Goal: Task Accomplishment & Management: Manage account settings

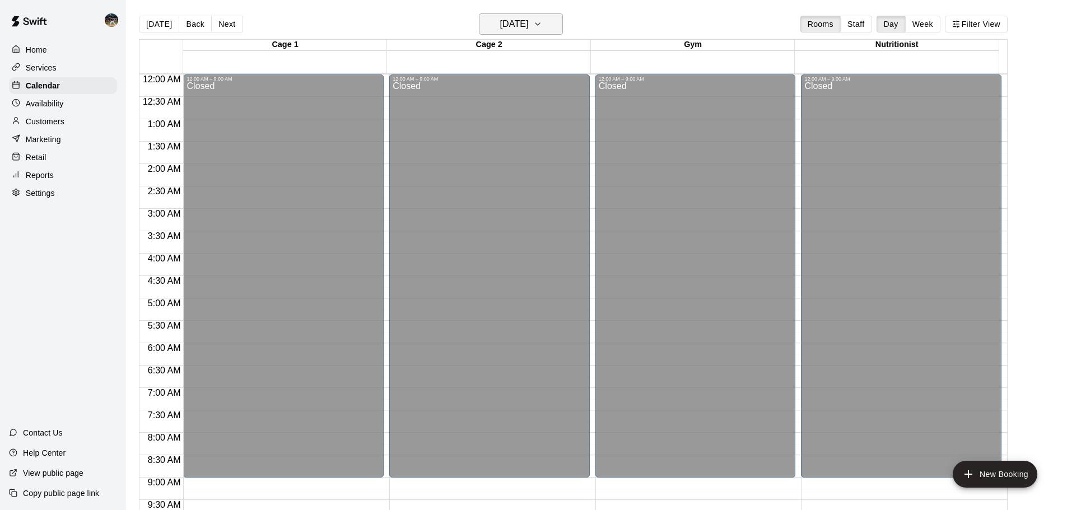
scroll to position [412, 0]
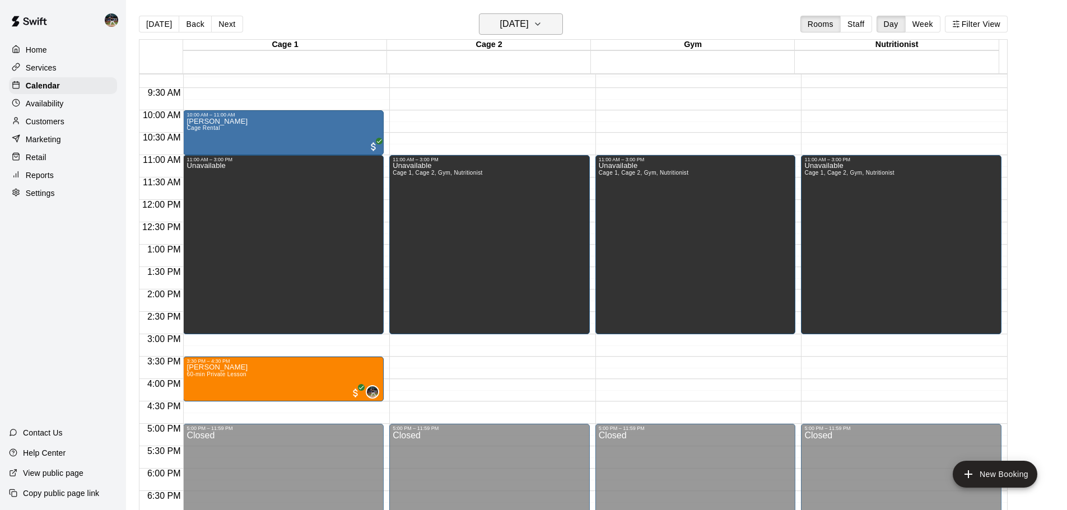
click at [529, 22] on h6 "[DATE]" at bounding box center [514, 24] width 29 height 16
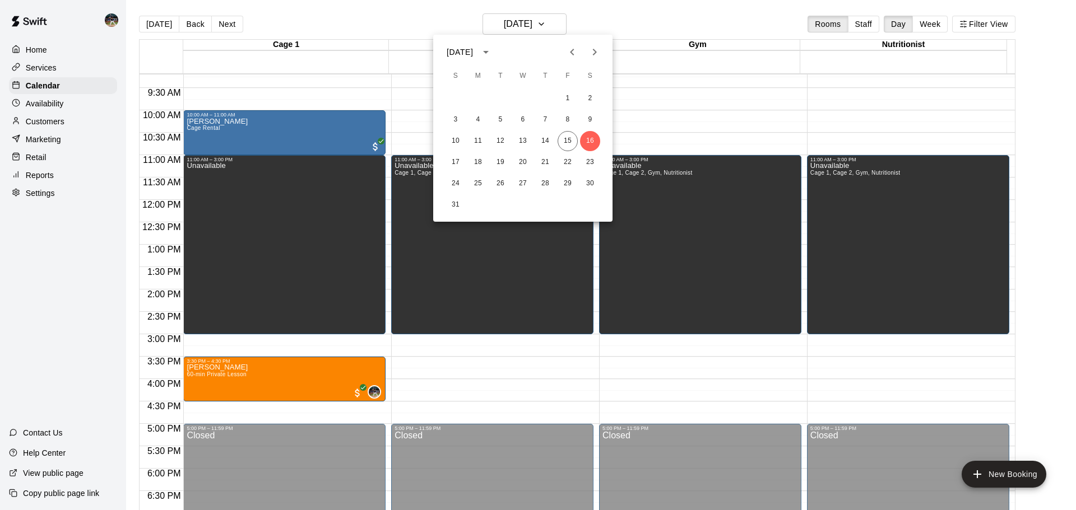
click at [594, 55] on icon "Next month" at bounding box center [594, 51] width 13 height 13
click at [594, 54] on icon "Next month" at bounding box center [595, 52] width 4 height 7
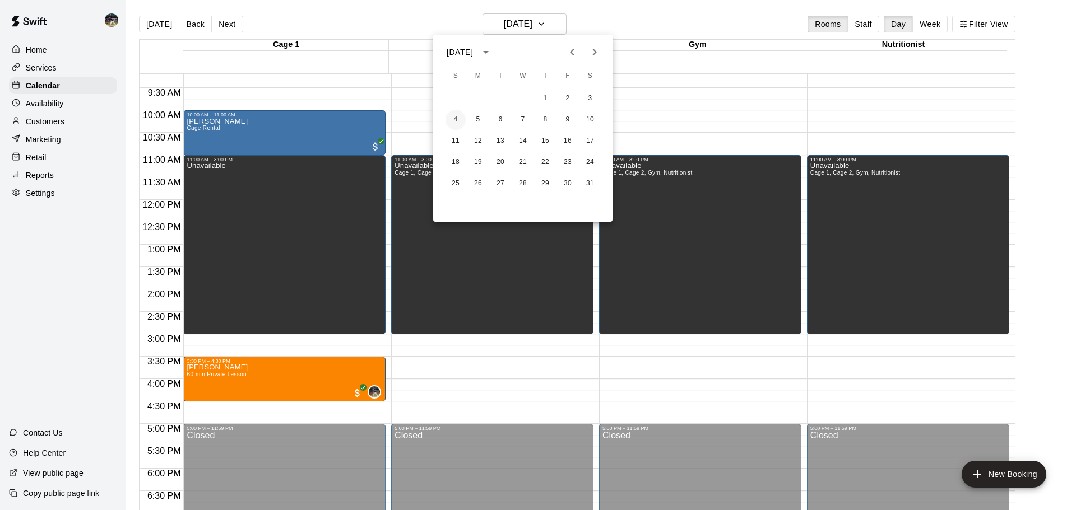
click at [456, 120] on button "4" at bounding box center [455, 120] width 20 height 20
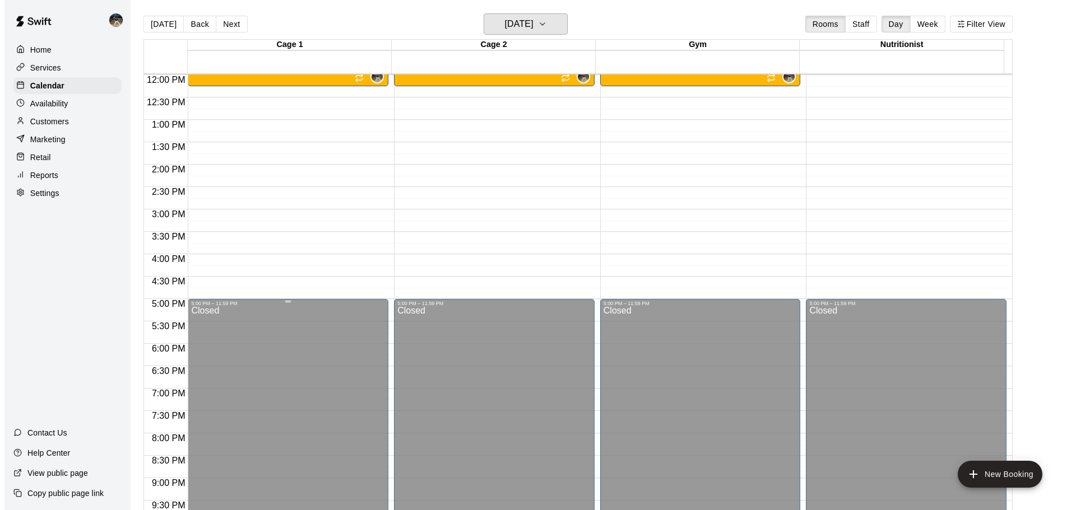
scroll to position [580, 0]
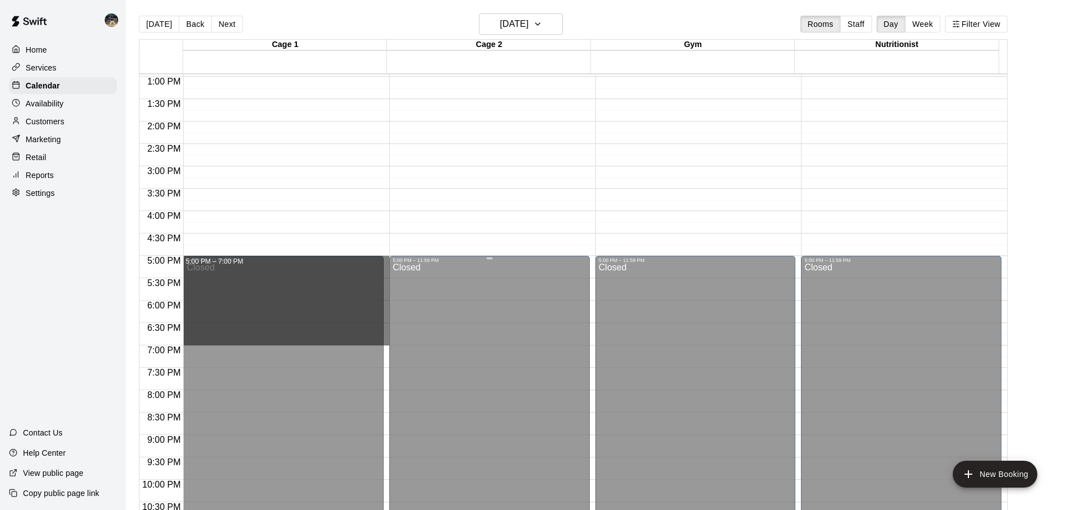
drag, startPoint x: 386, startPoint y: 259, endPoint x: 389, endPoint y: 339, distance: 79.6
click at [389, 339] on div "12:00 AM 12:30 AM 1:00 AM 1:30 AM 2:00 AM 2:30 AM 3:00 AM 3:30 AM 4:00 AM 4:30 …" at bounding box center [574, 298] width 868 height 450
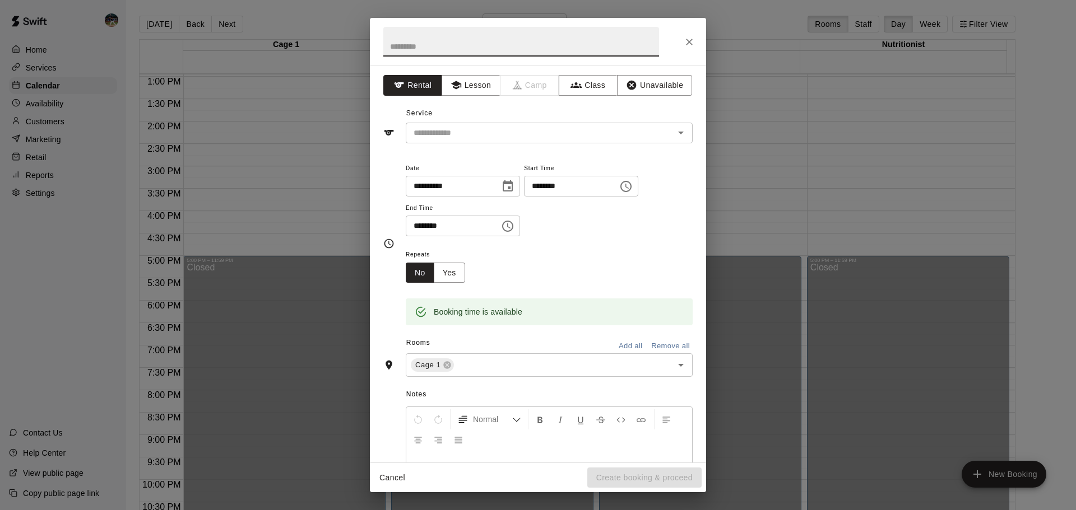
click at [427, 52] on input "text" at bounding box center [521, 42] width 276 height 30
type input "****"
click at [582, 138] on input "text" at bounding box center [532, 133] width 247 height 14
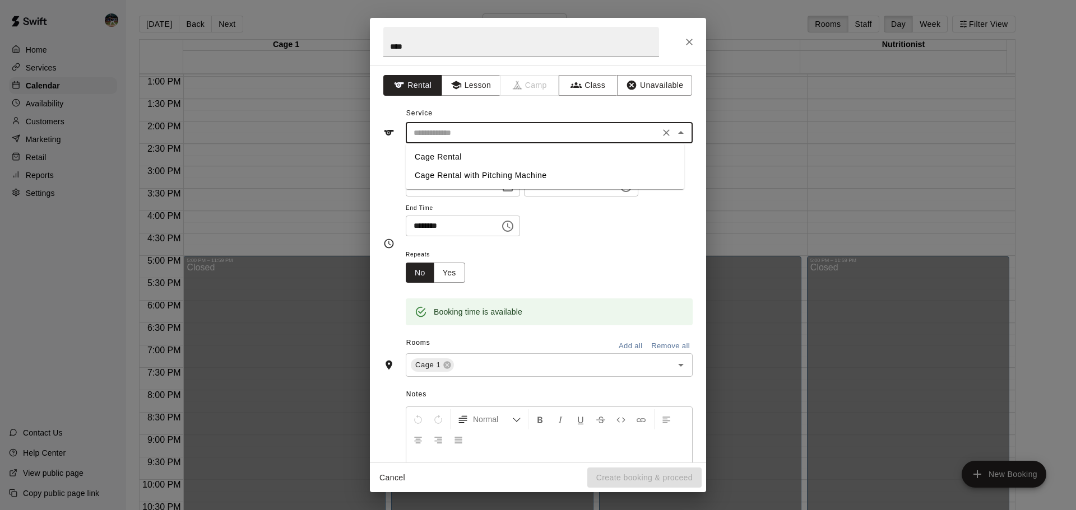
click at [524, 156] on li "Cage Rental" at bounding box center [545, 157] width 278 height 18
type input "**********"
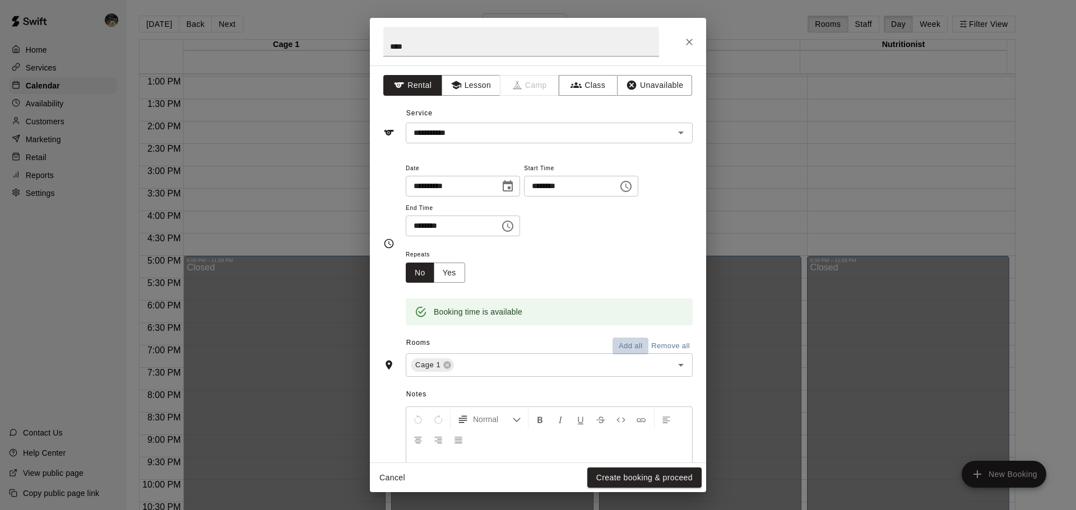
click at [619, 345] on button "Add all" at bounding box center [630, 346] width 36 height 17
click at [457, 281] on button "Yes" at bounding box center [449, 273] width 31 height 21
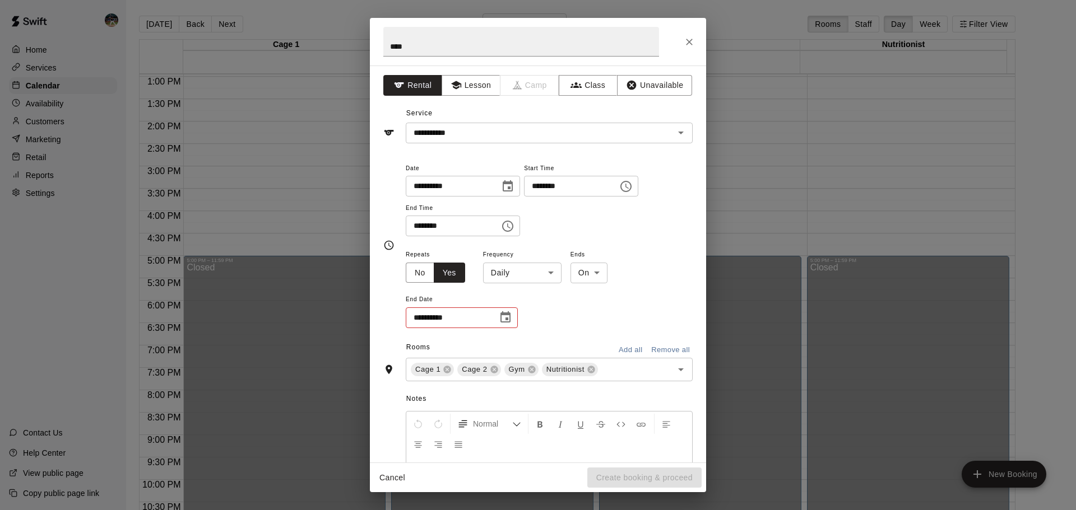
click at [519, 272] on body "Home Services Calendar Availability Customers Marketing Retail Reports Settings…" at bounding box center [538, 264] width 1076 height 528
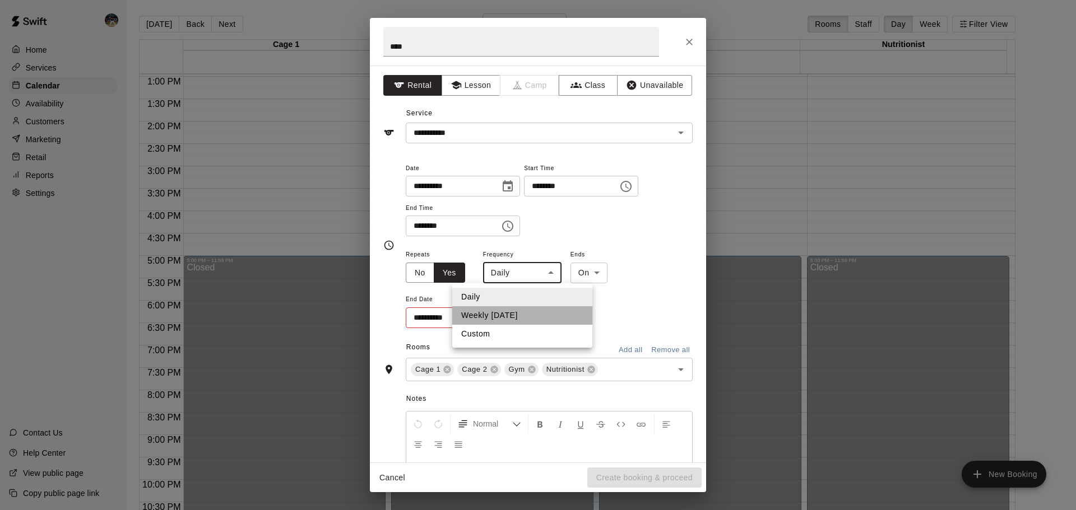
click at [524, 317] on li "Weekly [DATE]" at bounding box center [522, 315] width 140 height 18
type input "******"
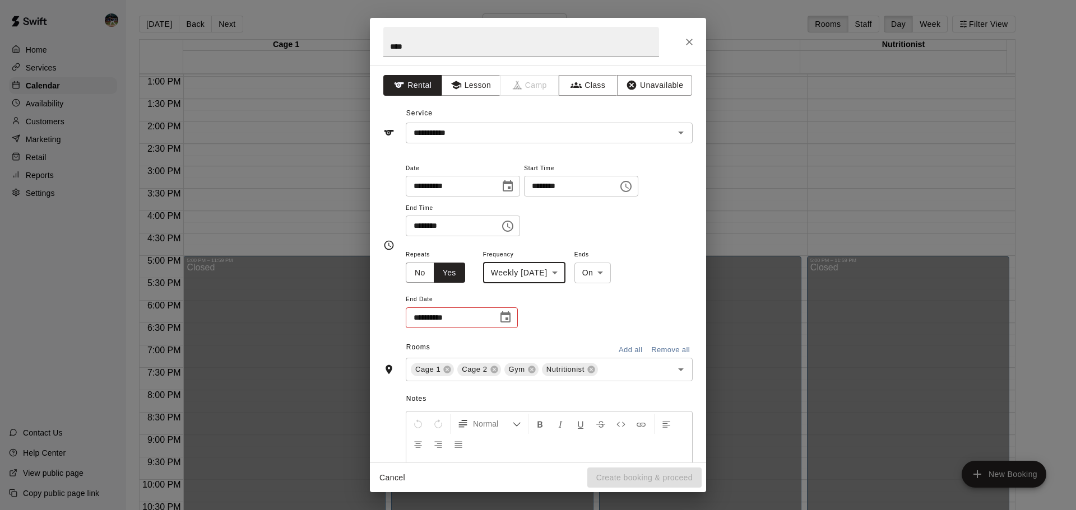
click at [499, 320] on icon "Choose date" at bounding box center [505, 317] width 13 height 13
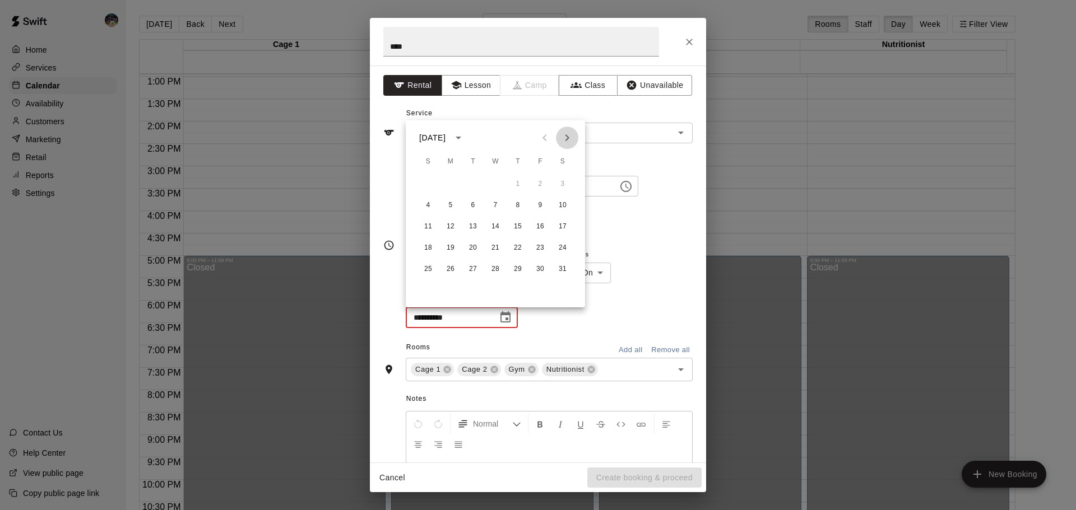
click at [570, 137] on icon "Next month" at bounding box center [566, 137] width 13 height 13
click at [429, 185] on button "1" at bounding box center [428, 184] width 20 height 20
type input "**********"
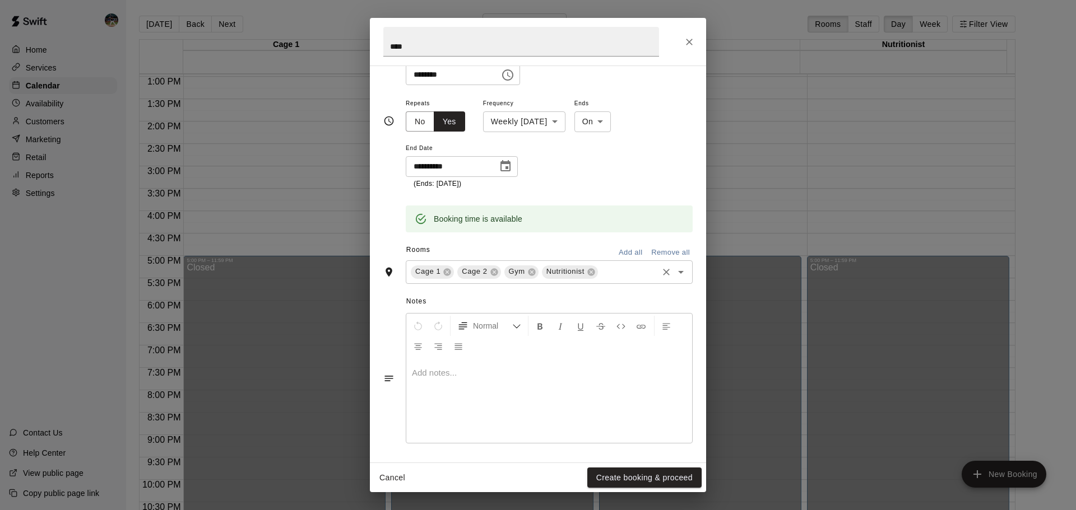
scroll to position [153, 0]
click at [640, 482] on button "Create booking & proceed" at bounding box center [644, 478] width 114 height 21
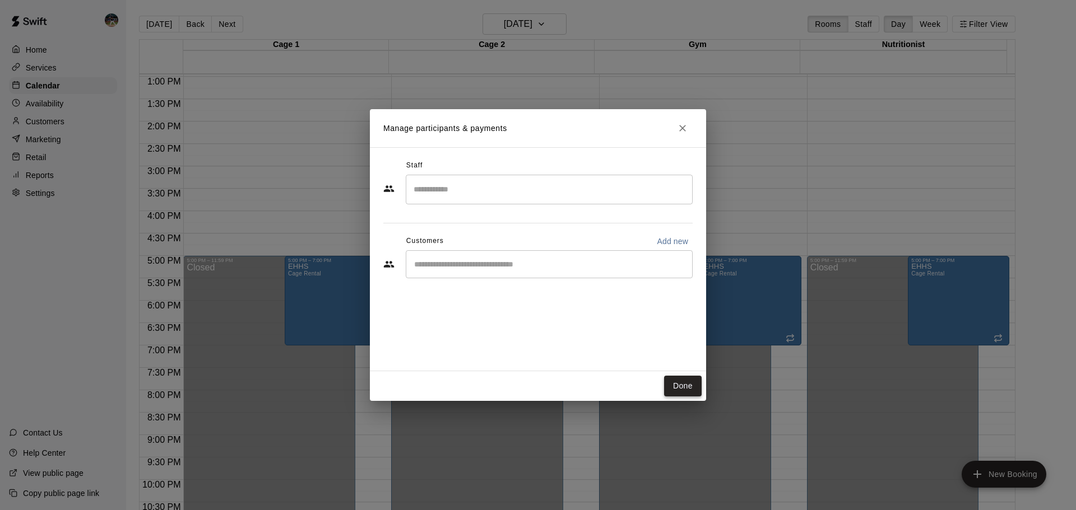
click at [684, 385] on button "Done" at bounding box center [683, 386] width 38 height 21
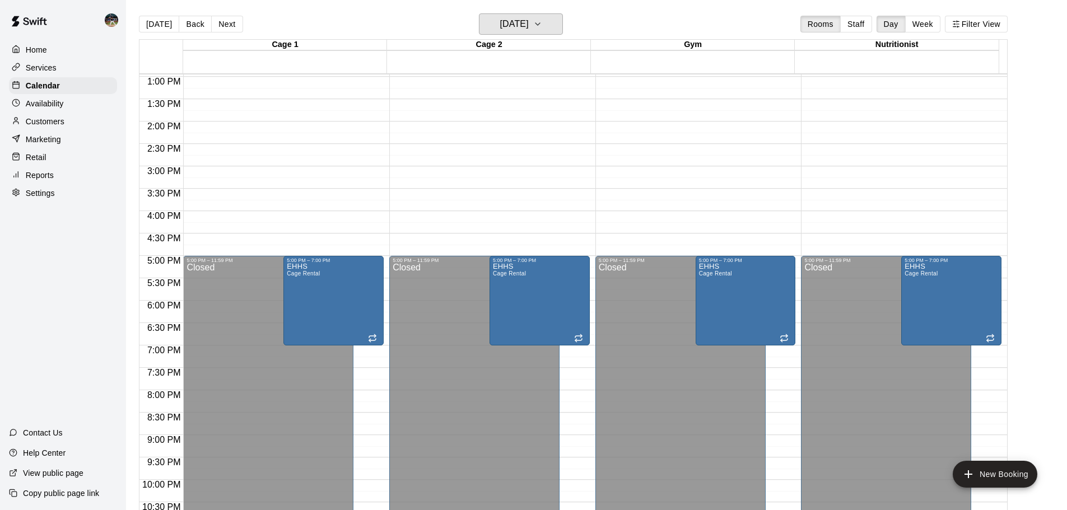
click at [547, 25] on button "[DATE]" at bounding box center [521, 23] width 84 height 21
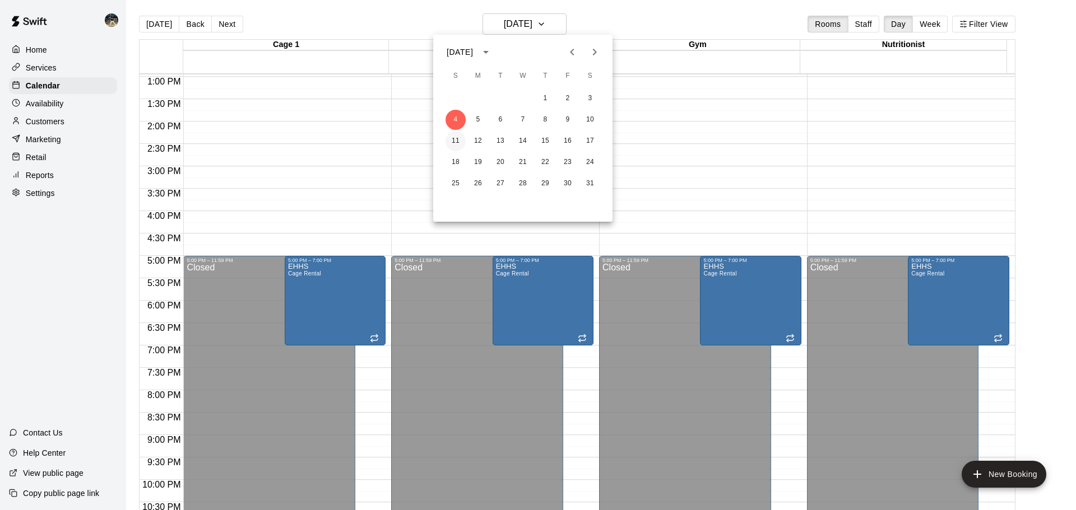
click at [461, 145] on button "11" at bounding box center [455, 141] width 20 height 20
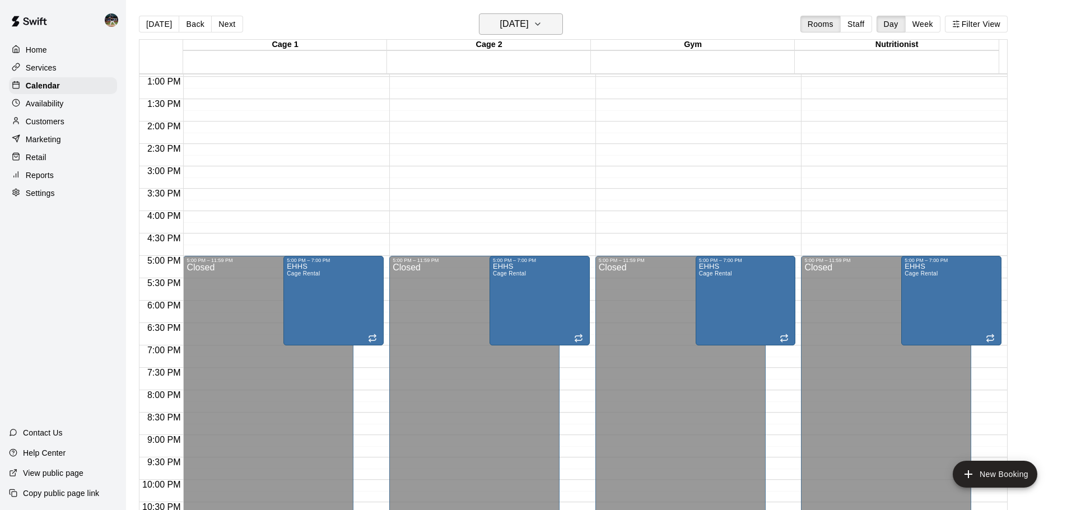
click at [529, 24] on h6 "[DATE]" at bounding box center [514, 24] width 29 height 16
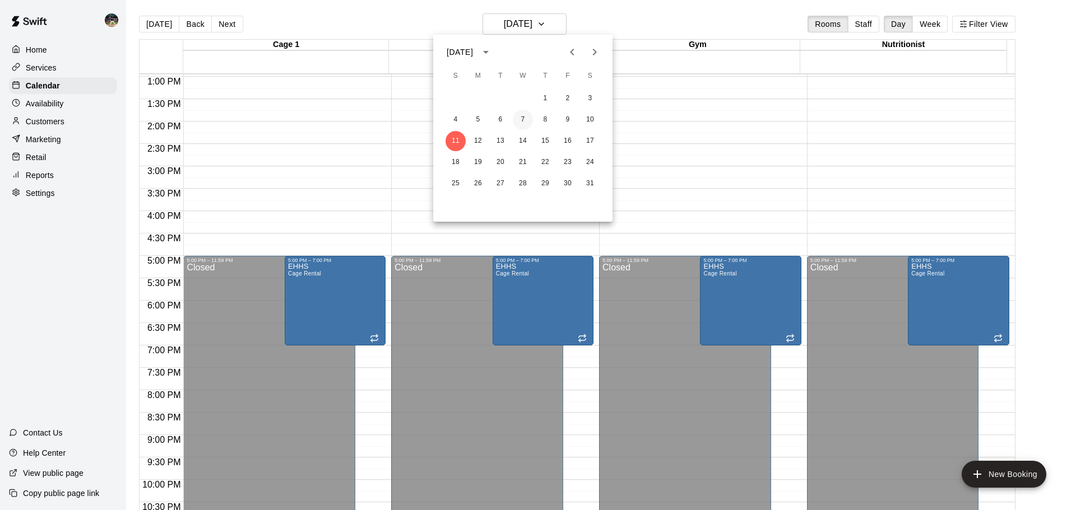
click at [520, 119] on button "7" at bounding box center [523, 120] width 20 height 20
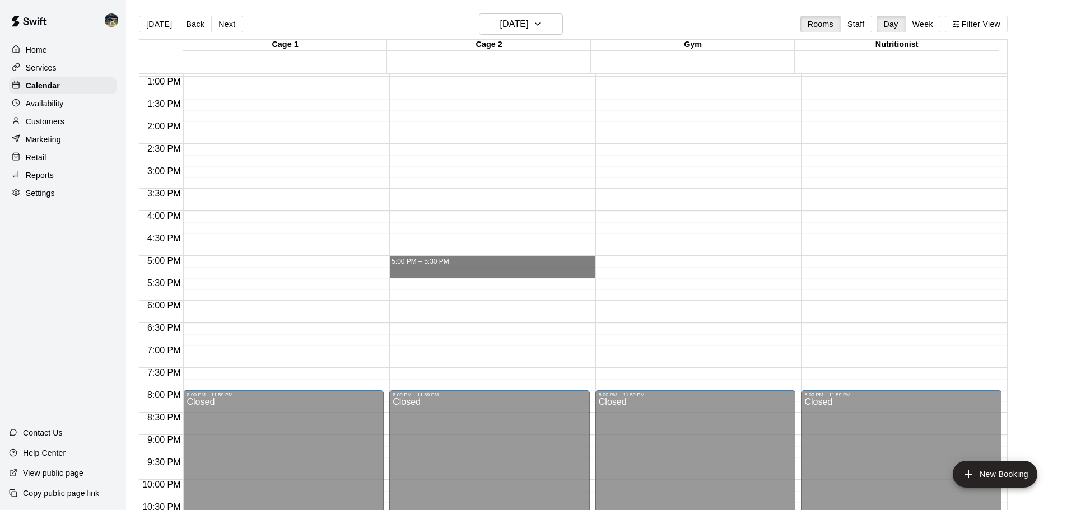
drag, startPoint x: 450, startPoint y: 264, endPoint x: 450, endPoint y: 271, distance: 7.3
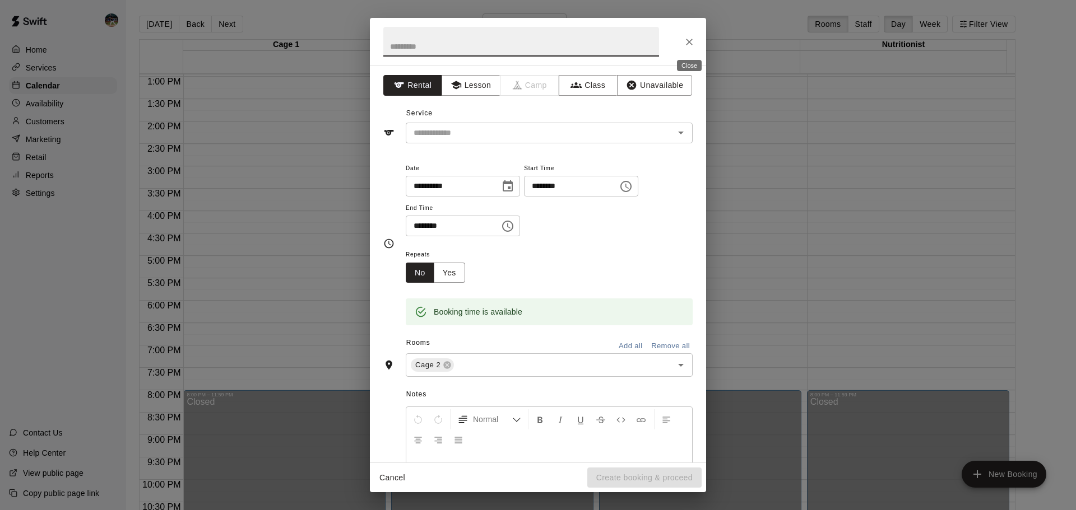
click at [694, 45] on icon "Close" at bounding box center [689, 41] width 11 height 11
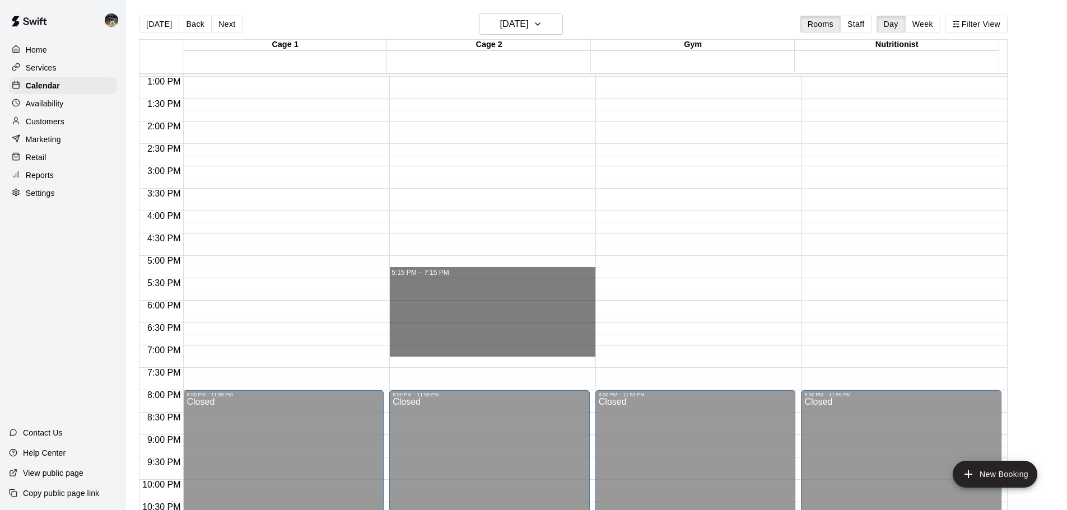
drag, startPoint x: 444, startPoint y: 271, endPoint x: 450, endPoint y: 354, distance: 83.2
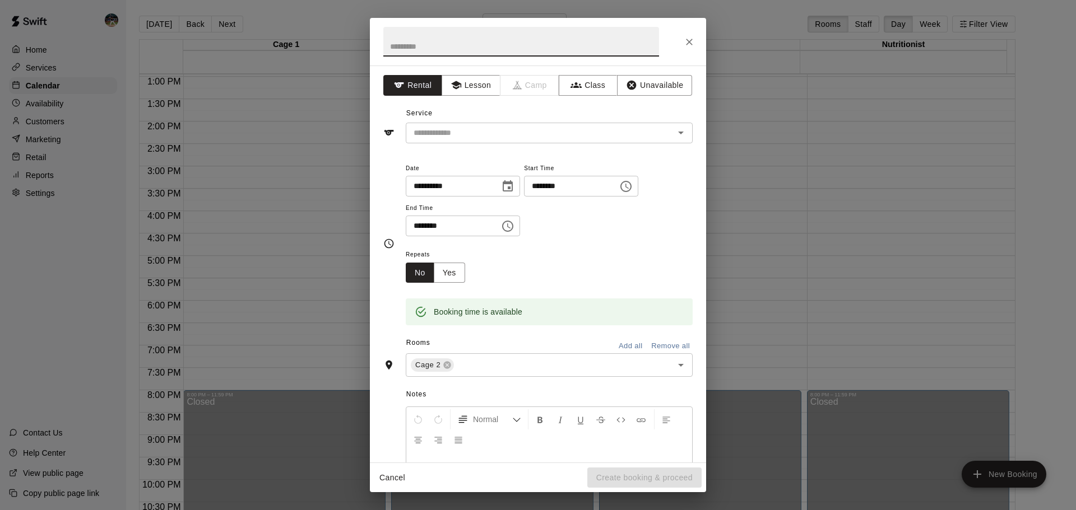
click at [468, 34] on input "text" at bounding box center [521, 42] width 276 height 30
click at [476, 125] on div "​" at bounding box center [549, 133] width 287 height 21
type input "****"
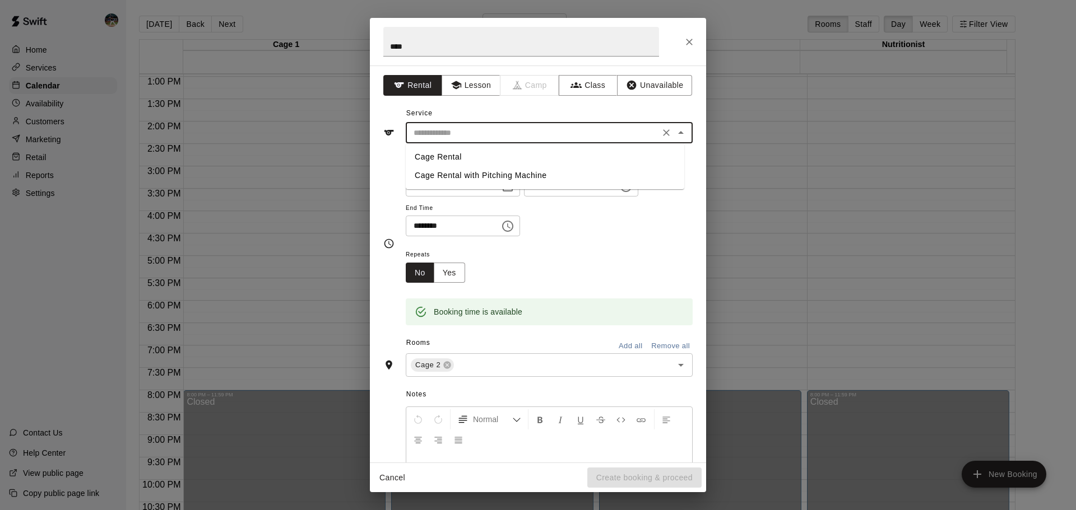
click at [470, 153] on li "Cage Rental" at bounding box center [545, 157] width 278 height 18
type input "**********"
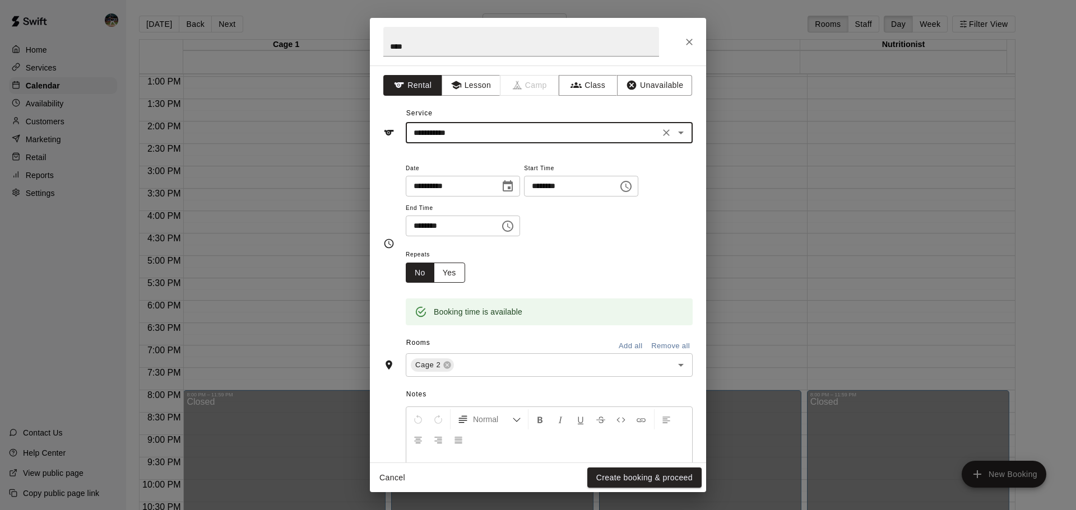
click at [438, 275] on button "Yes" at bounding box center [449, 273] width 31 height 21
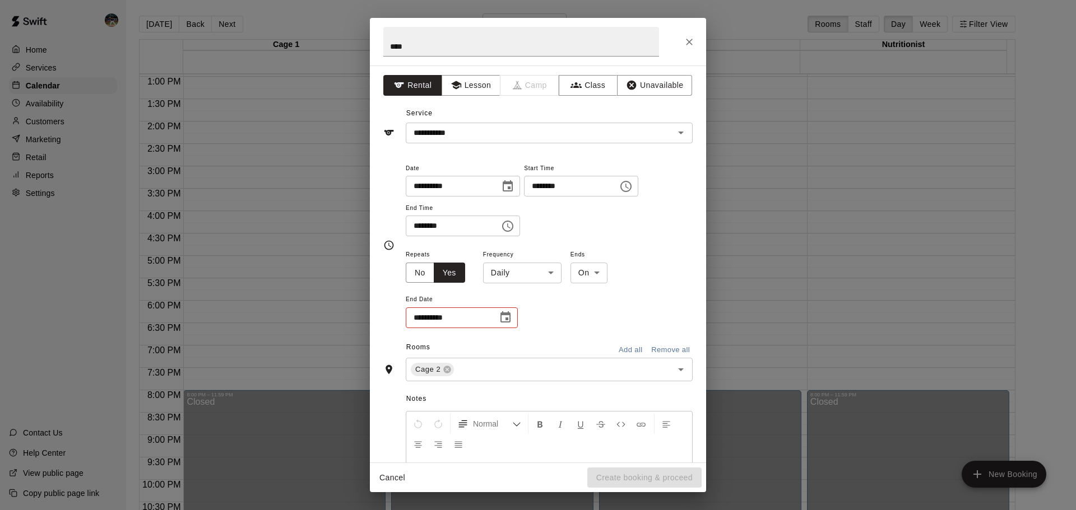
click at [529, 286] on div "**********" at bounding box center [549, 289] width 287 height 82
click at [531, 284] on div "**********" at bounding box center [549, 289] width 287 height 82
click at [535, 276] on body "**********" at bounding box center [538, 264] width 1076 height 528
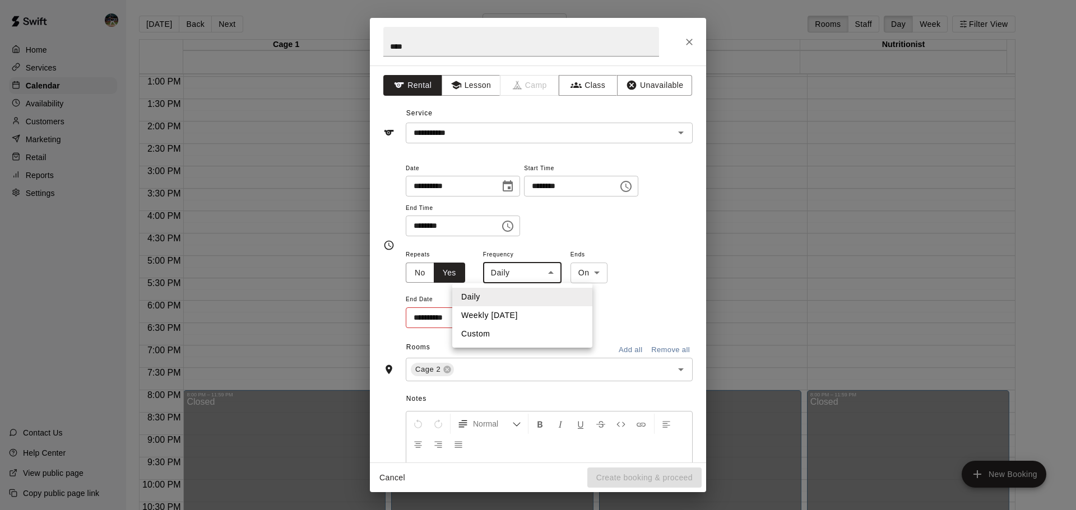
click at [536, 318] on li "Weekly [DATE]" at bounding box center [522, 315] width 140 height 18
type input "******"
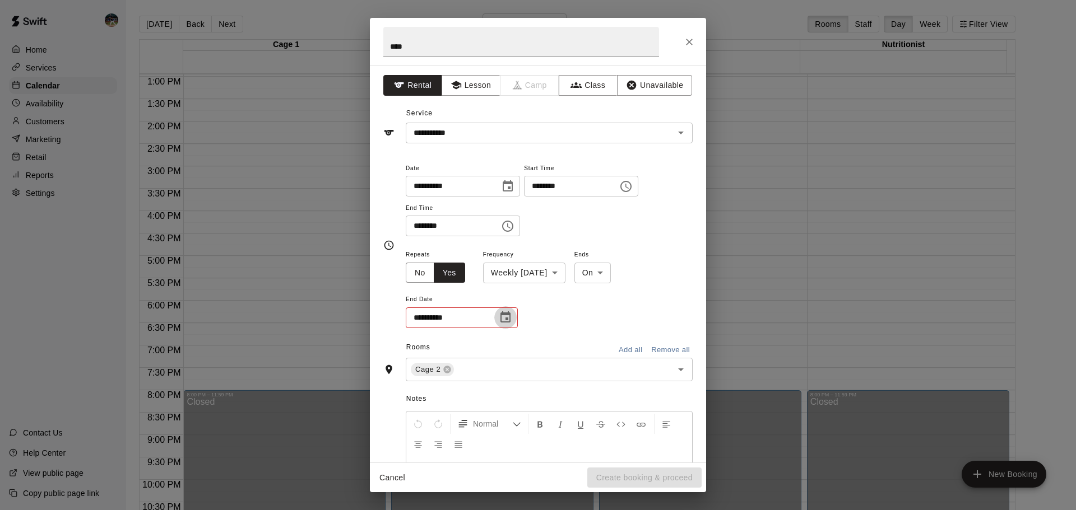
click at [506, 316] on icon "Choose date" at bounding box center [505, 317] width 13 height 13
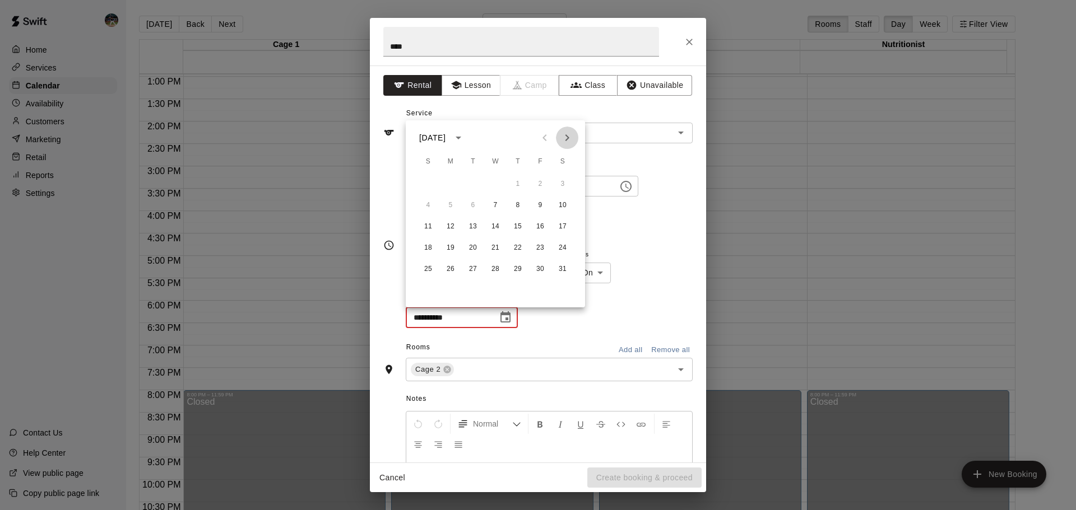
click at [572, 135] on icon "Next month" at bounding box center [566, 137] width 13 height 13
click at [495, 252] on button "25" at bounding box center [495, 248] width 20 height 20
type input "**********"
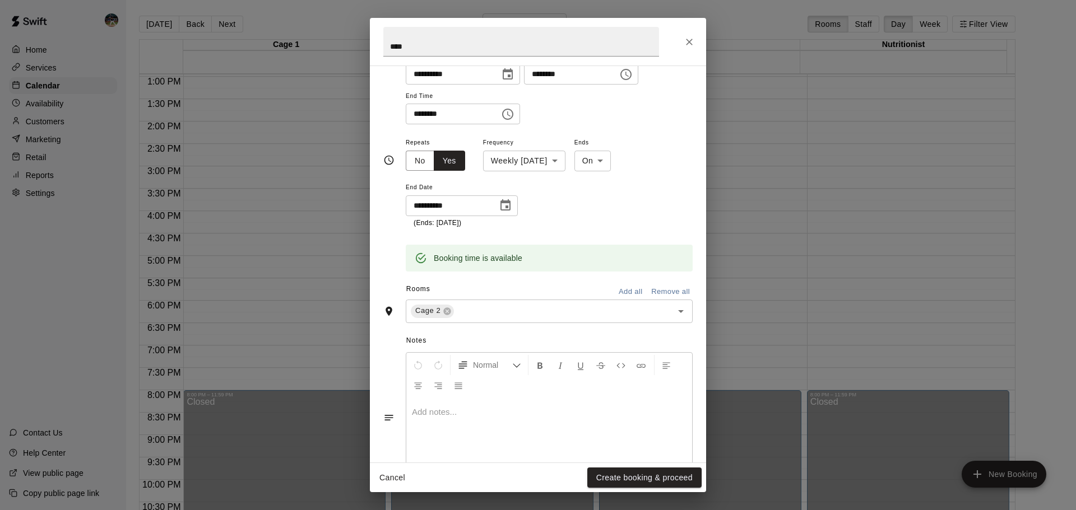
click at [628, 292] on button "Add all" at bounding box center [630, 292] width 36 height 17
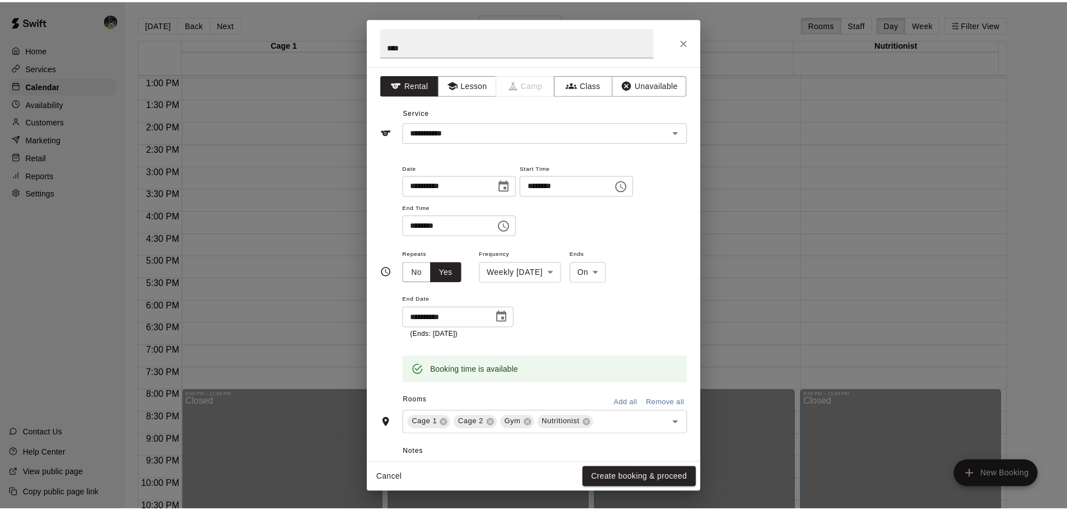
scroll to position [0, 0]
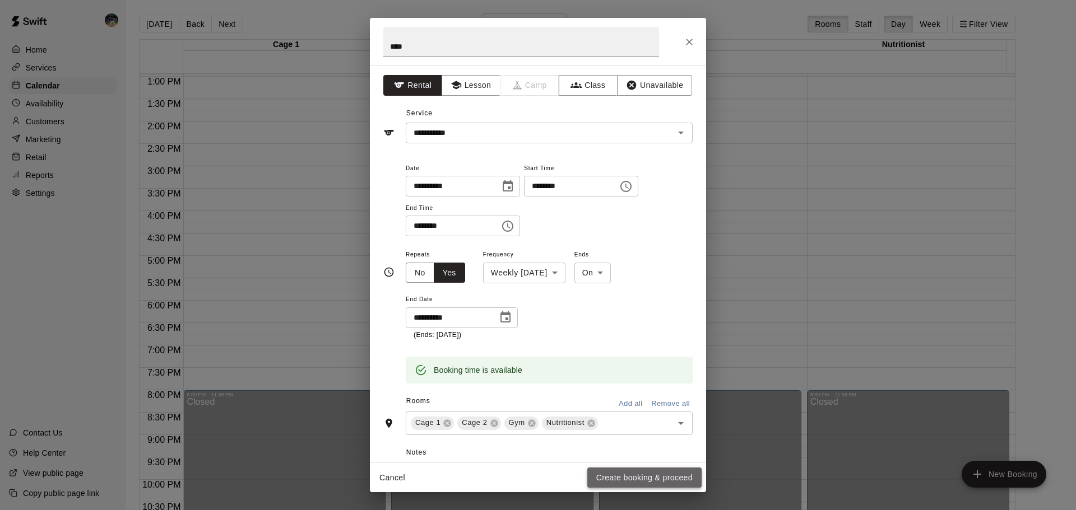
click at [605, 472] on button "Create booking & proceed" at bounding box center [644, 478] width 114 height 21
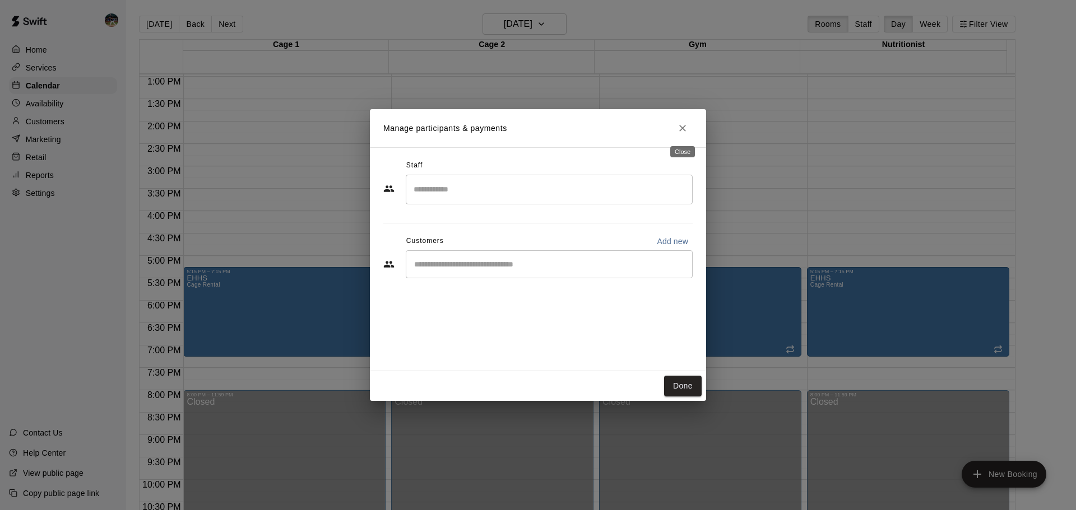
click at [683, 126] on icon "Close" at bounding box center [682, 128] width 11 height 11
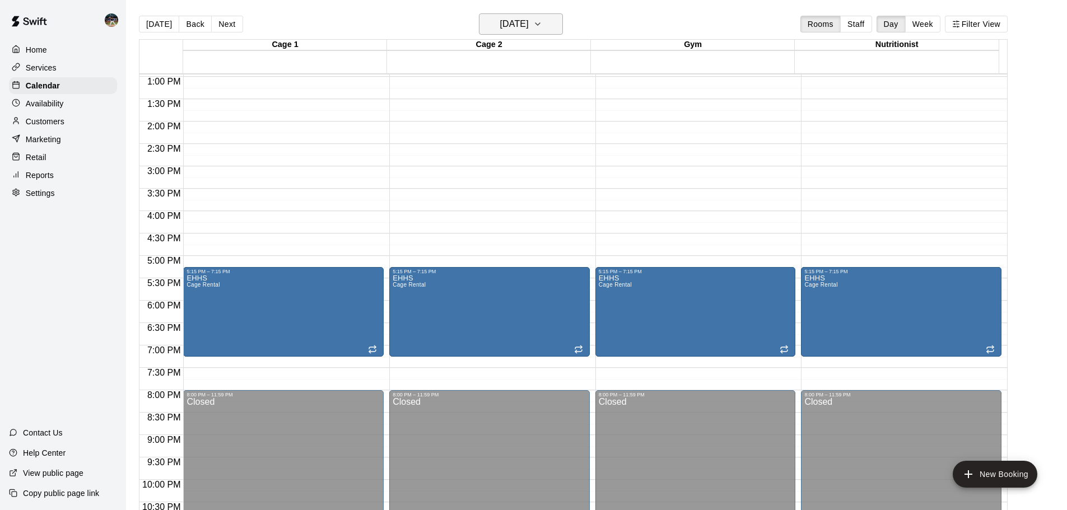
click at [529, 28] on h6 "[DATE]" at bounding box center [514, 24] width 29 height 16
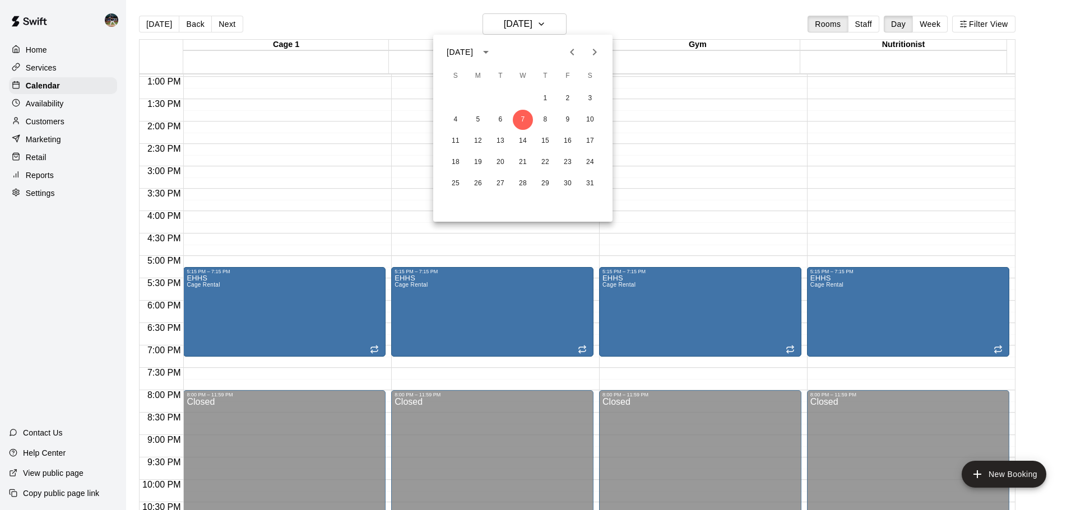
click at [592, 53] on icon "Next month" at bounding box center [594, 51] width 13 height 13
click at [452, 141] on button "15" at bounding box center [455, 141] width 20 height 20
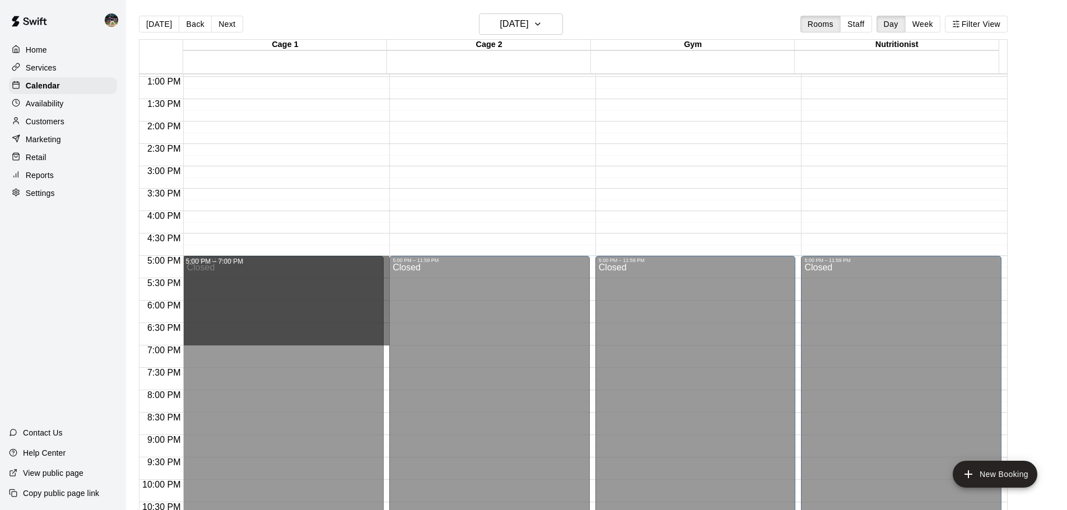
drag, startPoint x: 385, startPoint y: 258, endPoint x: 385, endPoint y: 337, distance: 79.0
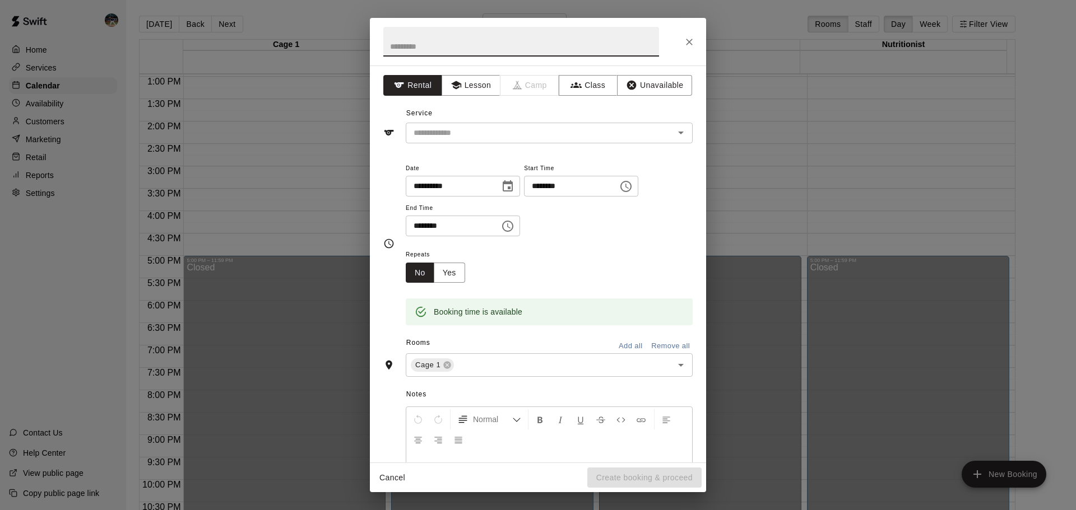
click at [455, 44] on input "text" at bounding box center [521, 42] width 276 height 30
type input "****"
click at [515, 140] on input "text" at bounding box center [532, 133] width 247 height 14
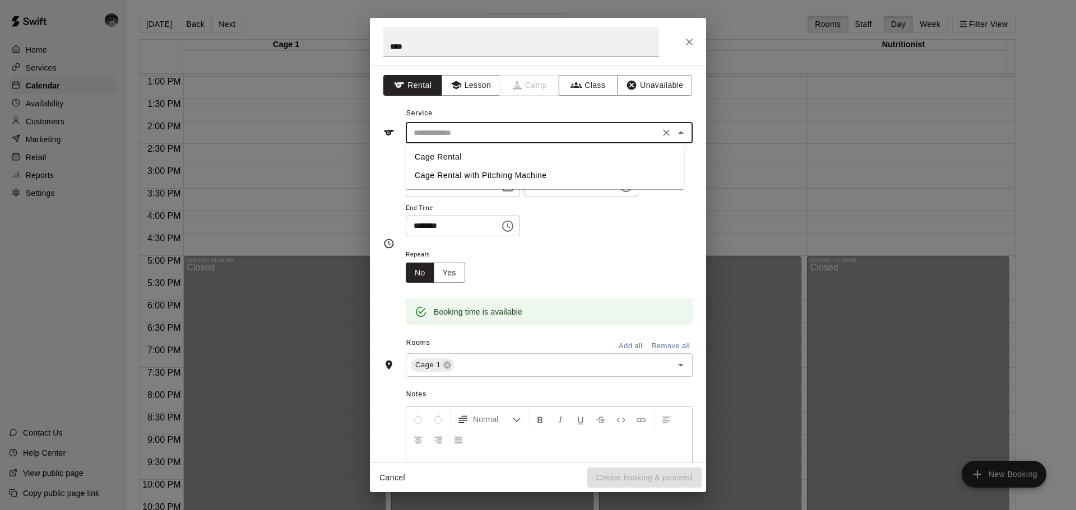
click at [517, 156] on li "Cage Rental" at bounding box center [545, 157] width 278 height 18
type input "**********"
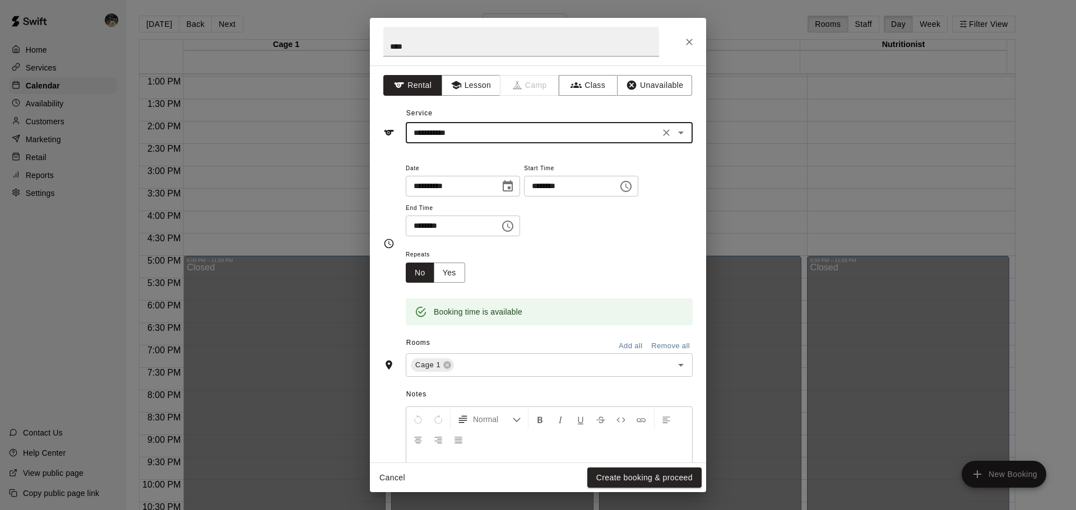
click at [620, 349] on button "Add all" at bounding box center [630, 346] width 36 height 17
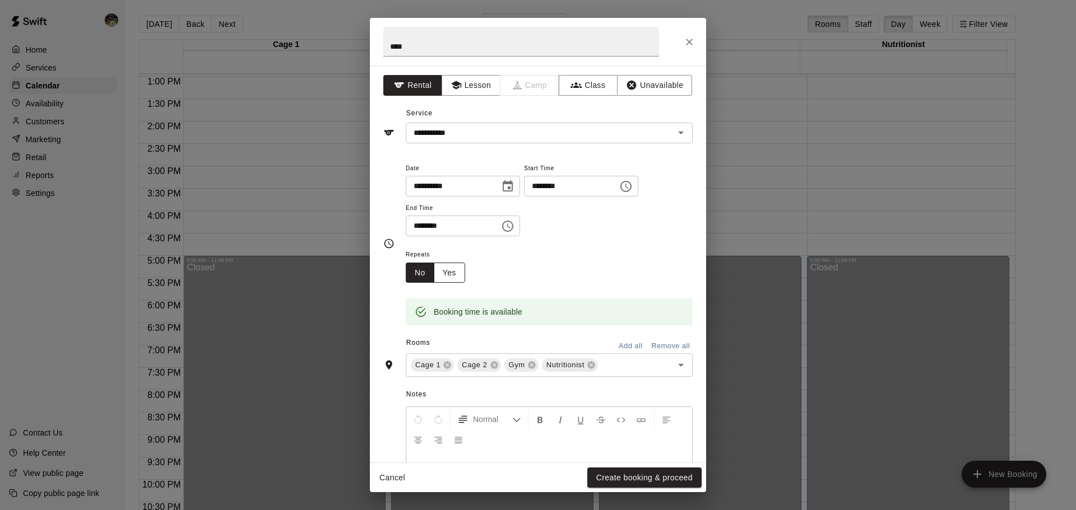
click at [445, 273] on button "Yes" at bounding box center [449, 273] width 31 height 21
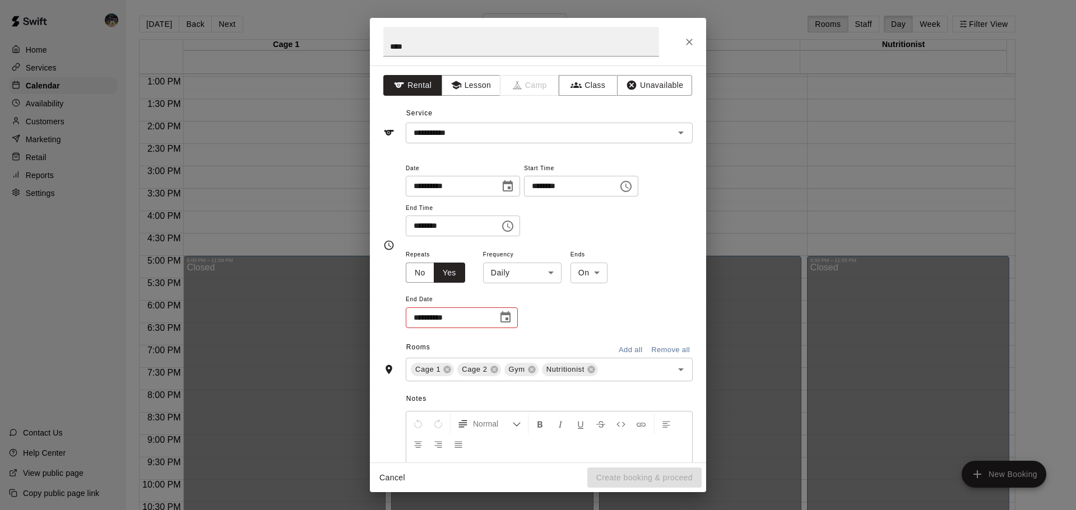
click at [528, 273] on body "**********" at bounding box center [538, 264] width 1076 height 528
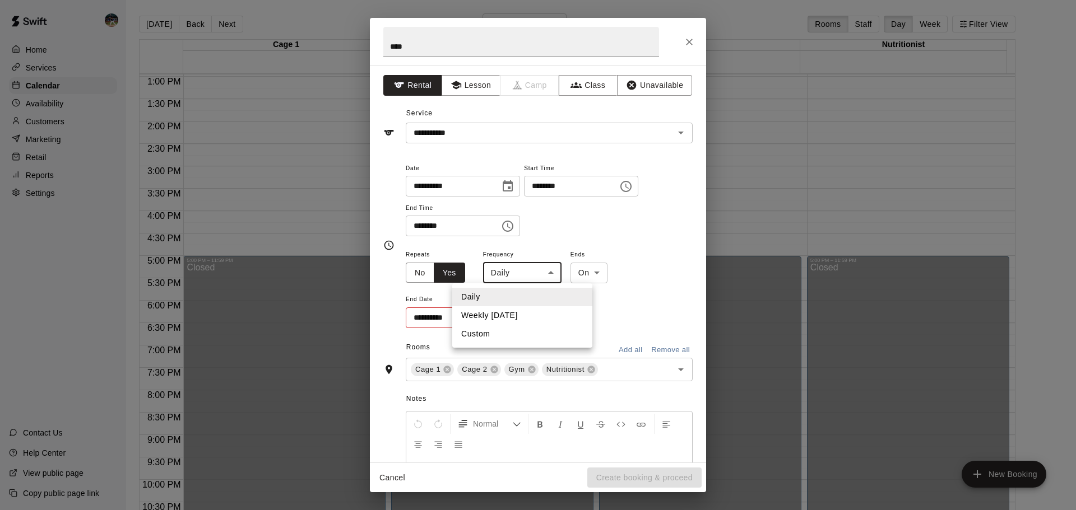
click at [527, 313] on li "Weekly [DATE]" at bounding box center [522, 315] width 140 height 18
type input "******"
click at [505, 320] on icon "Choose date" at bounding box center [505, 317] width 10 height 11
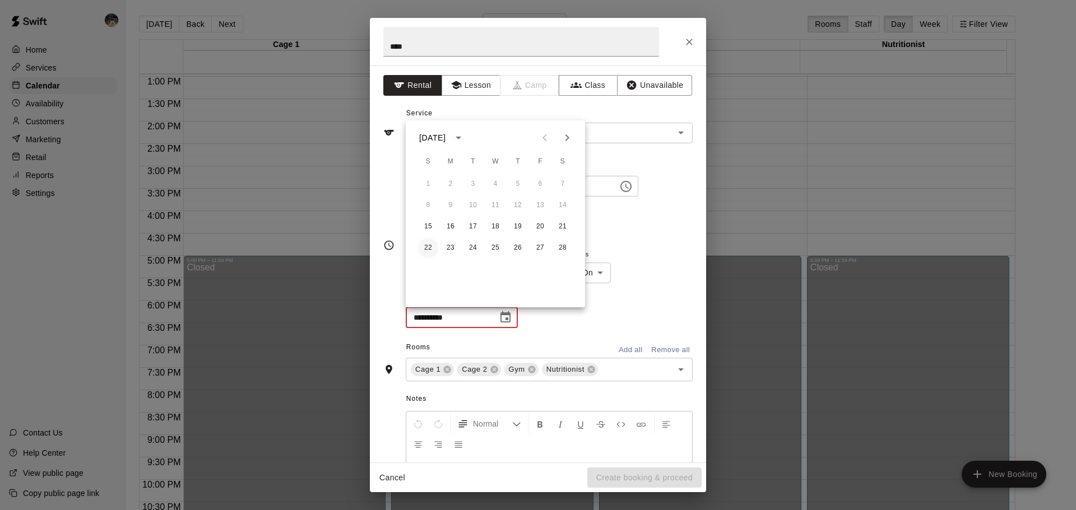
click at [429, 244] on button "22" at bounding box center [428, 248] width 20 height 20
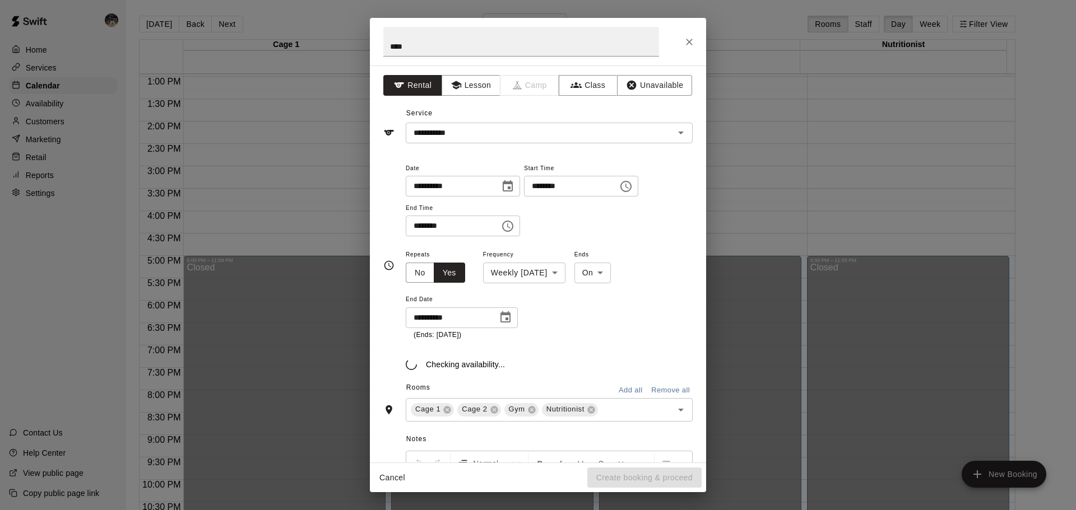
type input "**********"
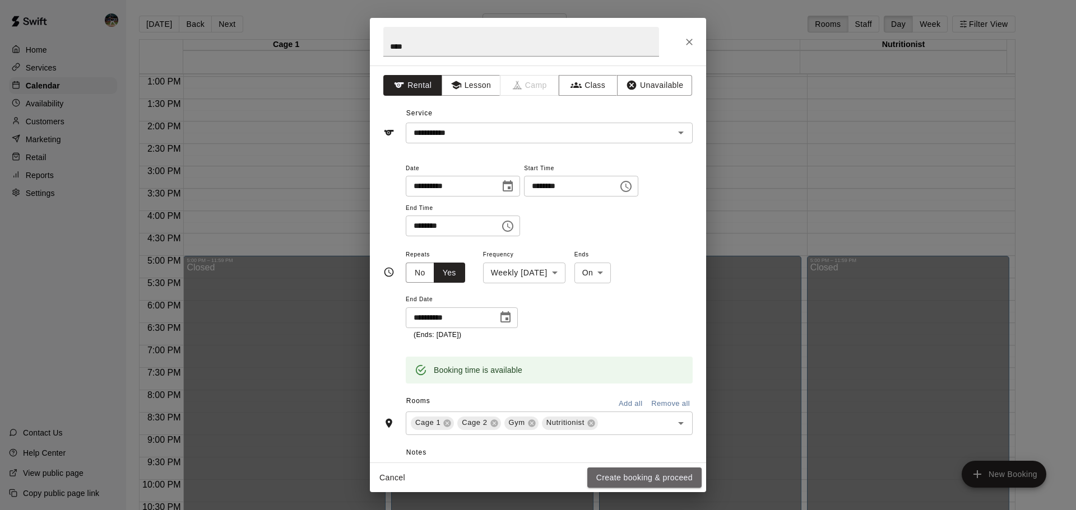
click at [633, 474] on button "Create booking & proceed" at bounding box center [644, 478] width 114 height 21
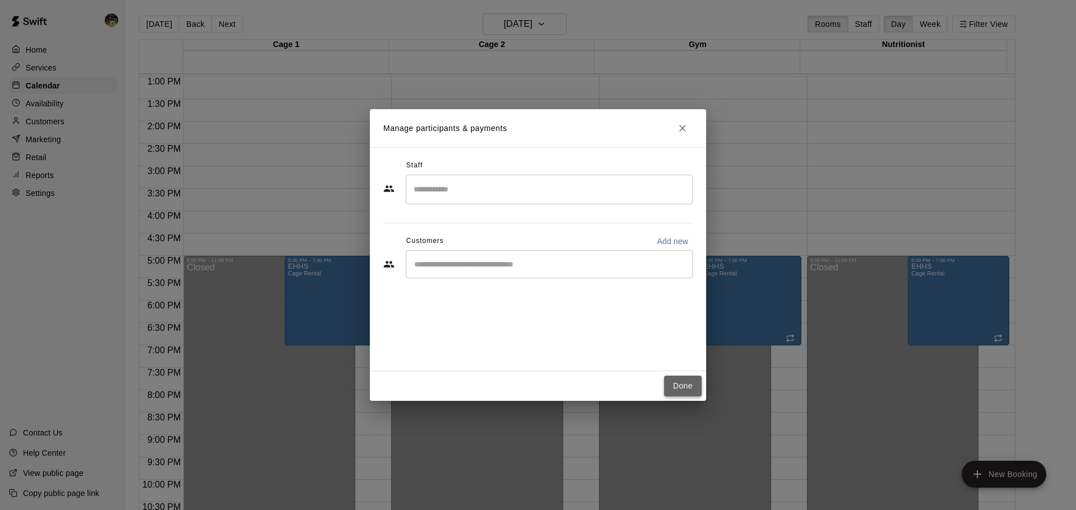
click at [688, 385] on button "Done" at bounding box center [683, 386] width 38 height 21
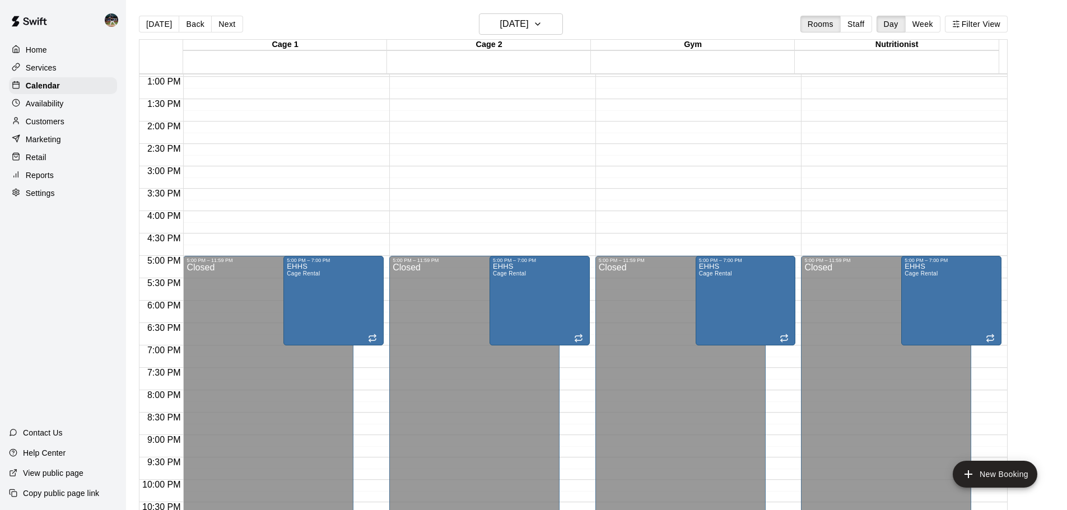
click at [866, 24] on button "Staff" at bounding box center [856, 24] width 32 height 17
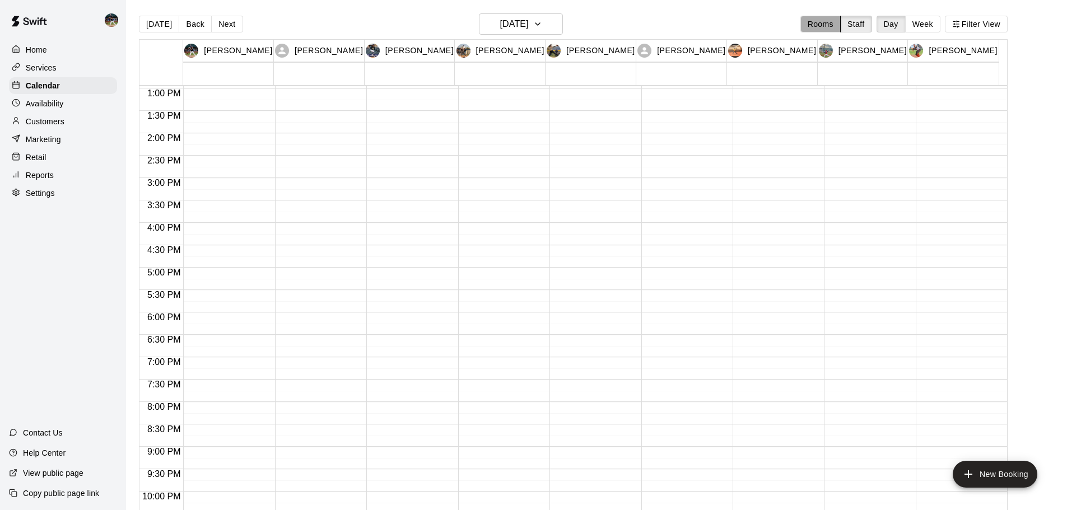
click at [830, 22] on button "Rooms" at bounding box center [821, 24] width 40 height 17
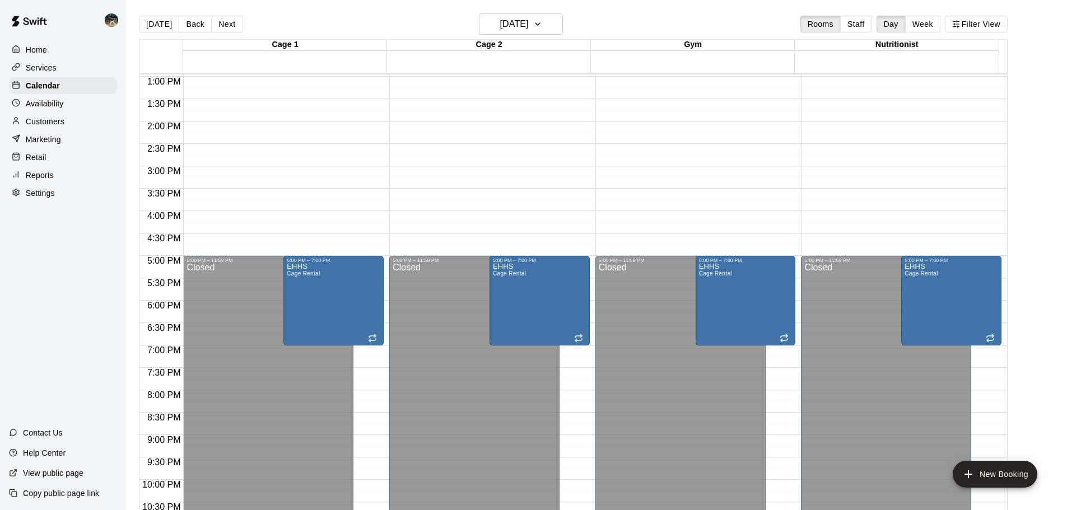
click at [930, 24] on button "Week" at bounding box center [922, 24] width 35 height 17
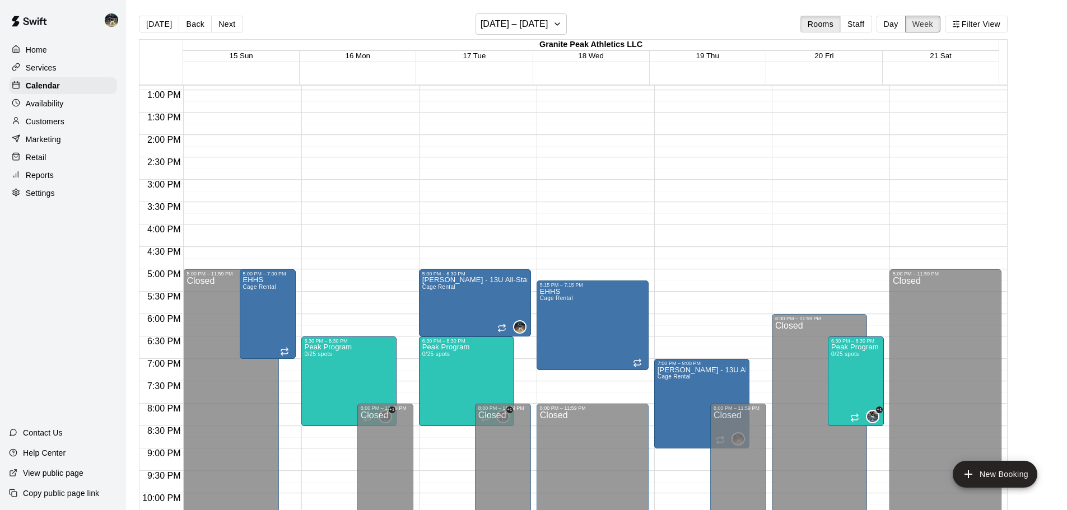
scroll to position [552, 0]
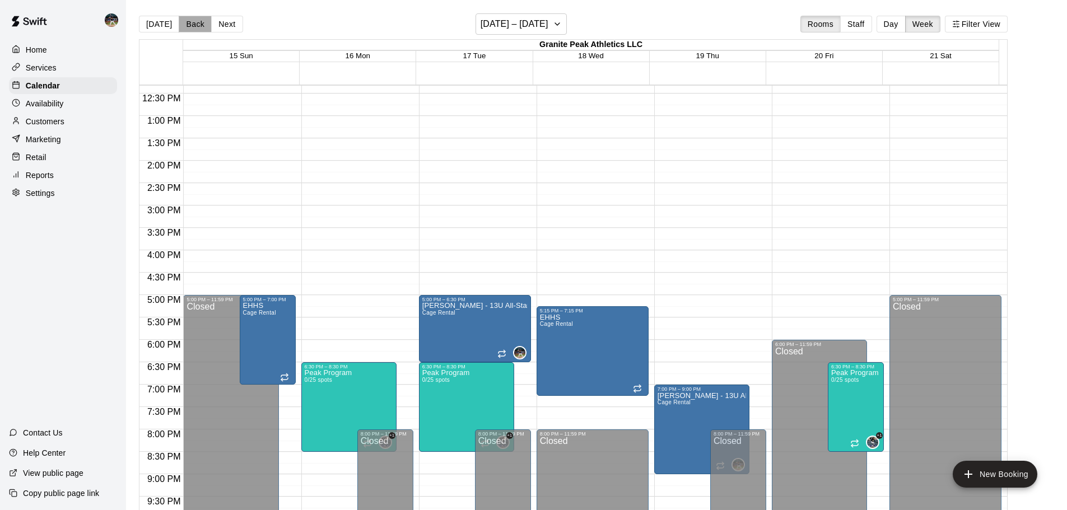
click at [186, 23] on button "Back" at bounding box center [195, 24] width 33 height 17
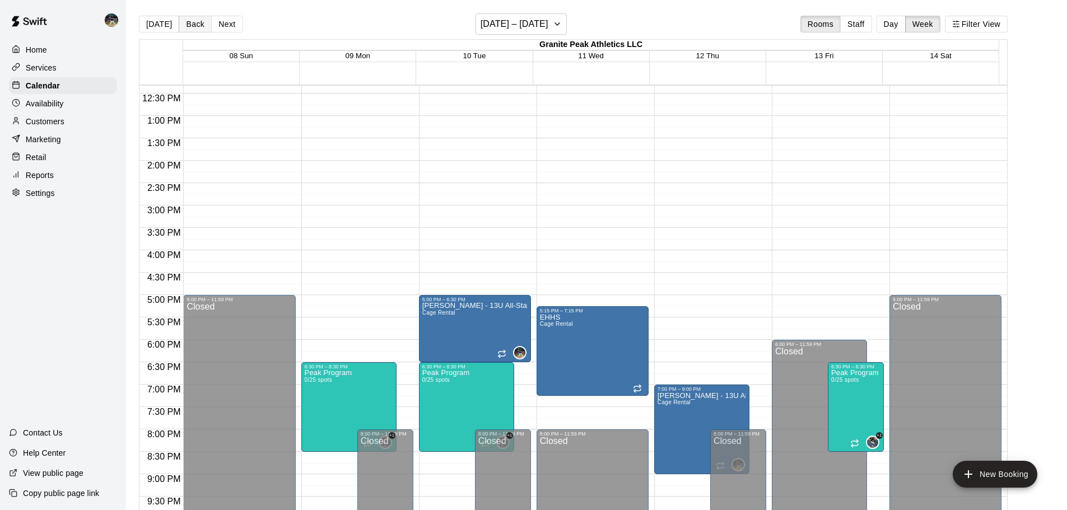
click at [190, 22] on button "Back" at bounding box center [195, 24] width 33 height 17
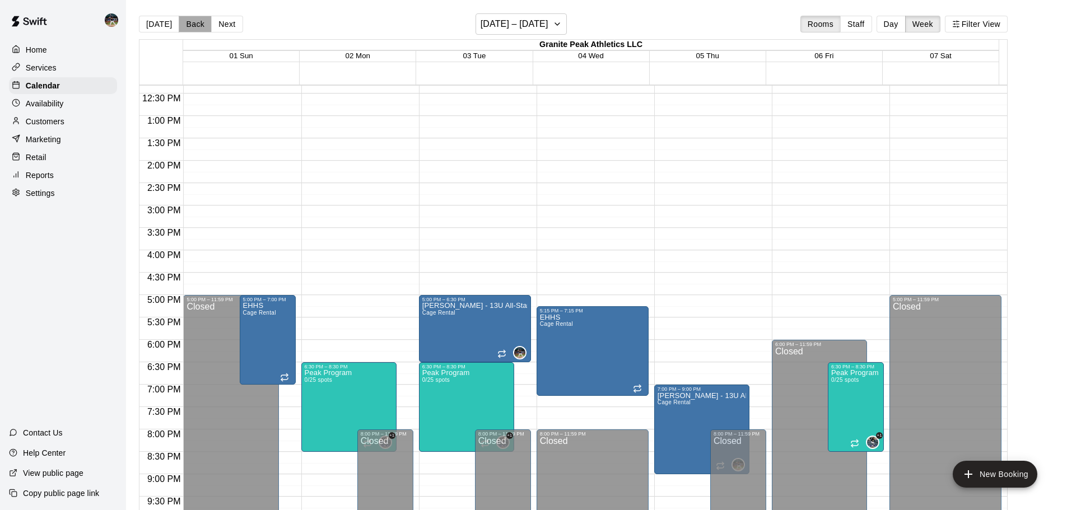
click at [190, 23] on button "Back" at bounding box center [195, 24] width 33 height 17
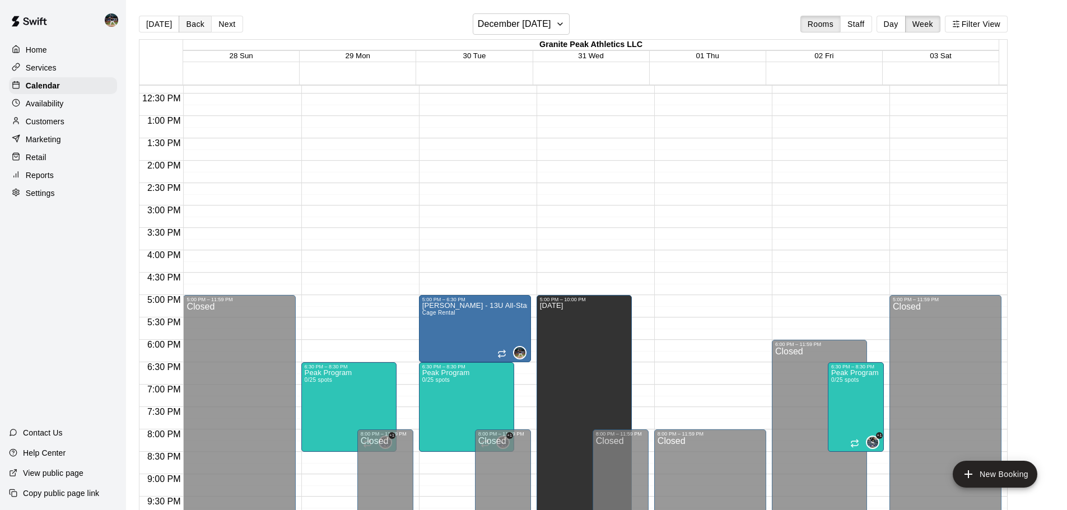
click at [190, 23] on button "Back" at bounding box center [195, 24] width 33 height 17
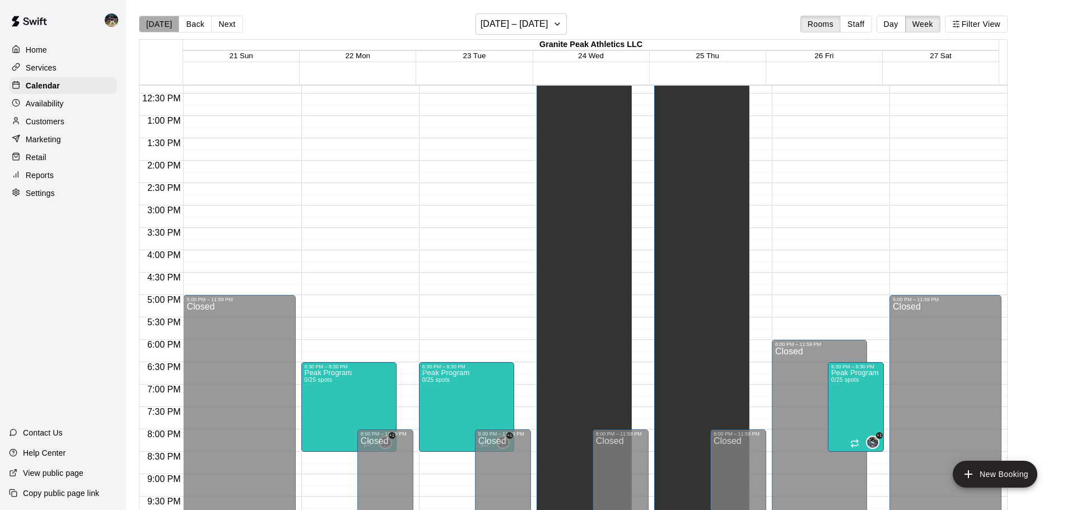
click at [160, 26] on button "[DATE]" at bounding box center [159, 24] width 40 height 17
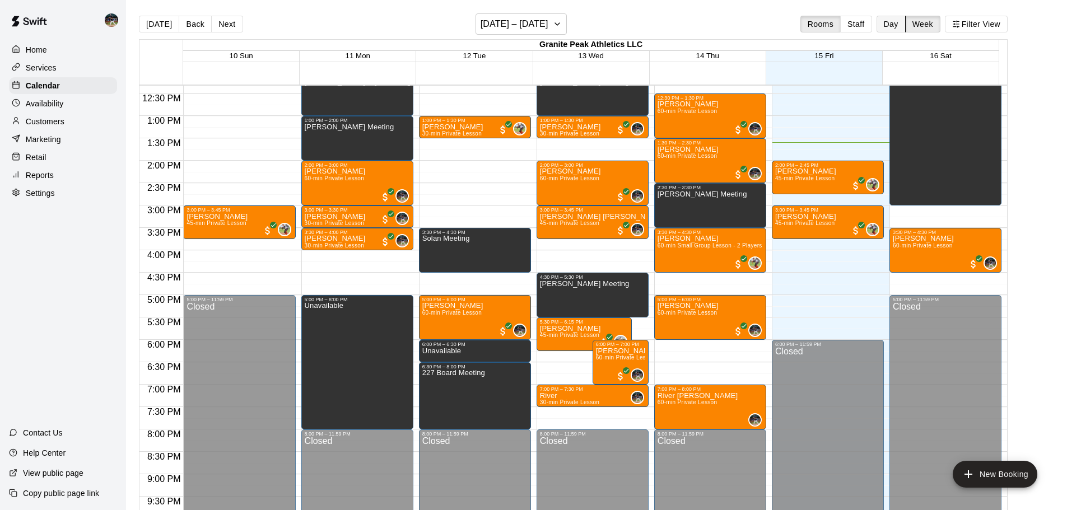
click at [901, 20] on button "Day" at bounding box center [891, 24] width 29 height 17
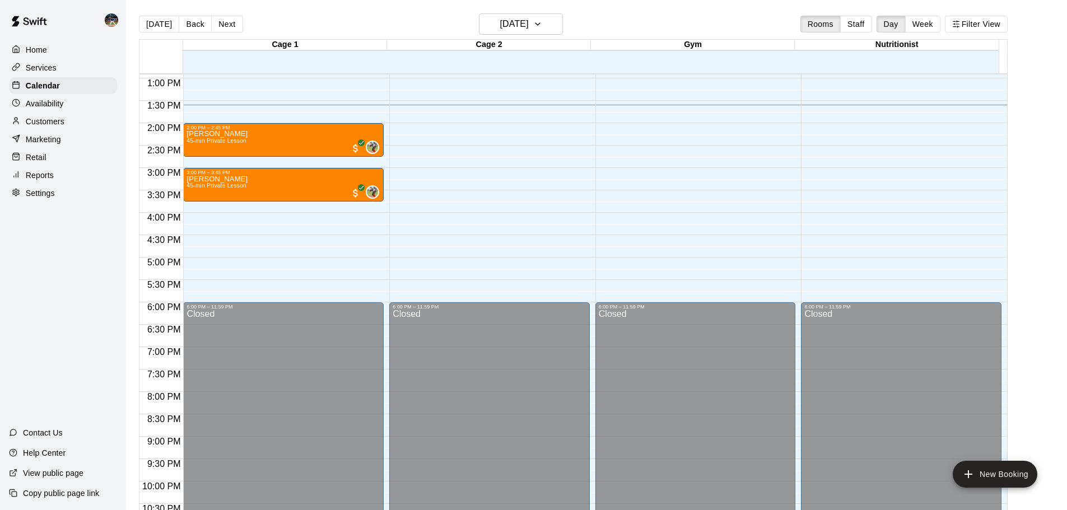
scroll to position [553, 0]
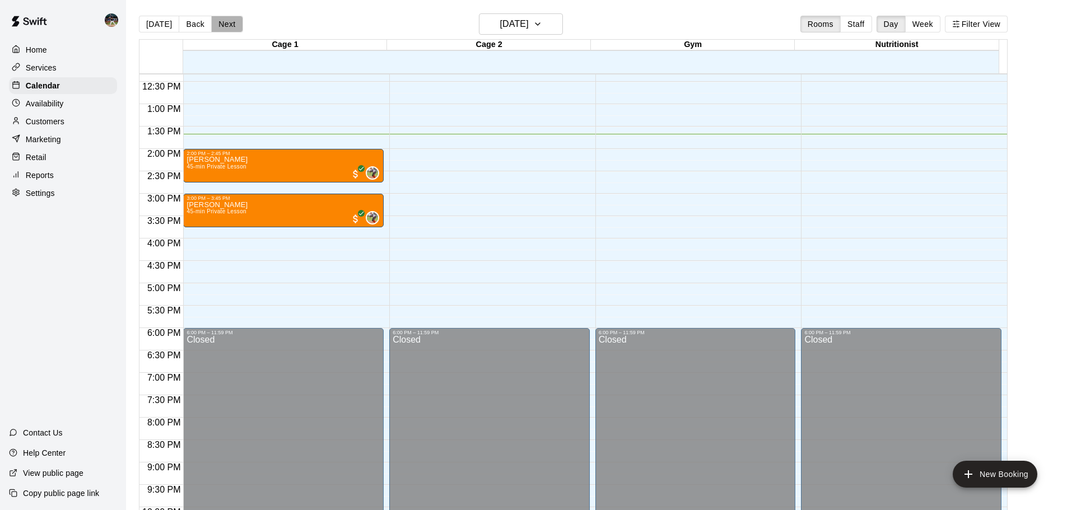
click at [227, 17] on button "Next" at bounding box center [226, 24] width 31 height 17
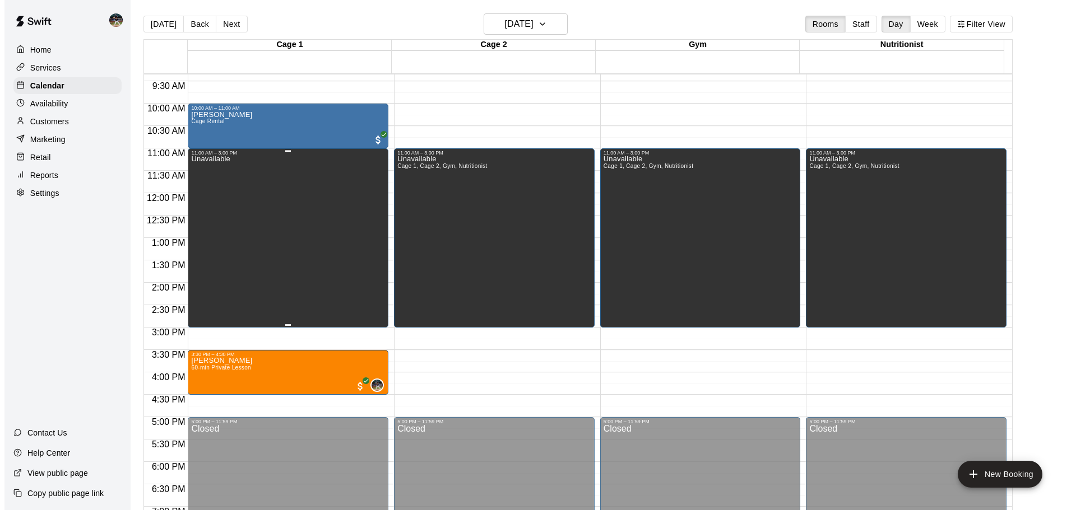
scroll to position [385, 0]
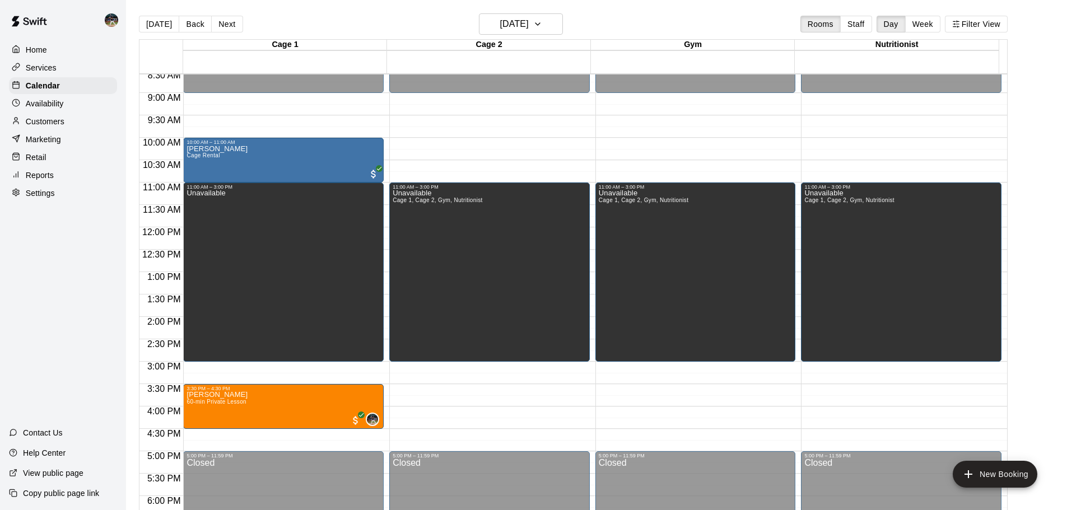
click at [81, 180] on div "Reports" at bounding box center [63, 175] width 108 height 17
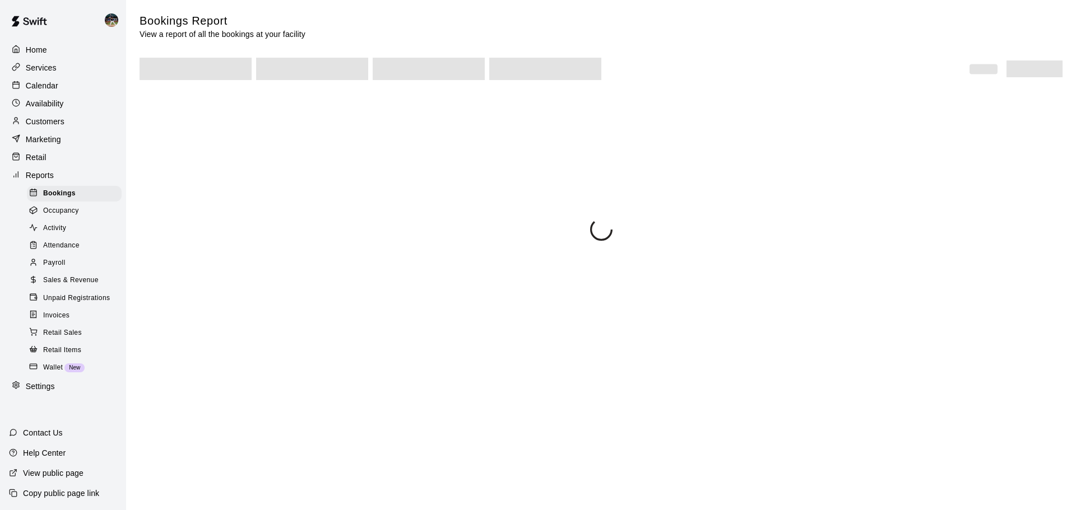
click at [88, 286] on span "Sales & Revenue" at bounding box center [70, 280] width 55 height 11
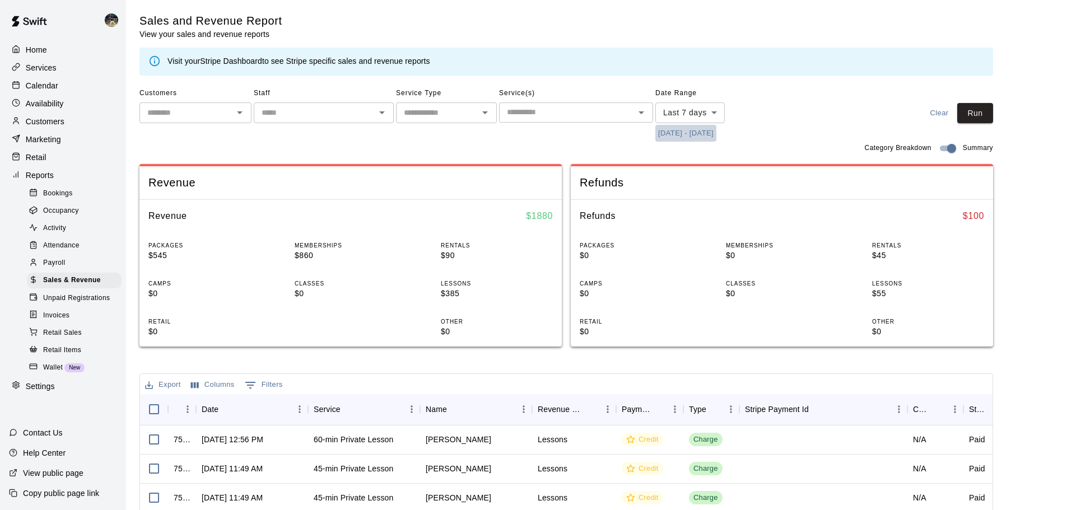
click at [671, 129] on button "[DATE] - [DATE]" at bounding box center [686, 133] width 61 height 17
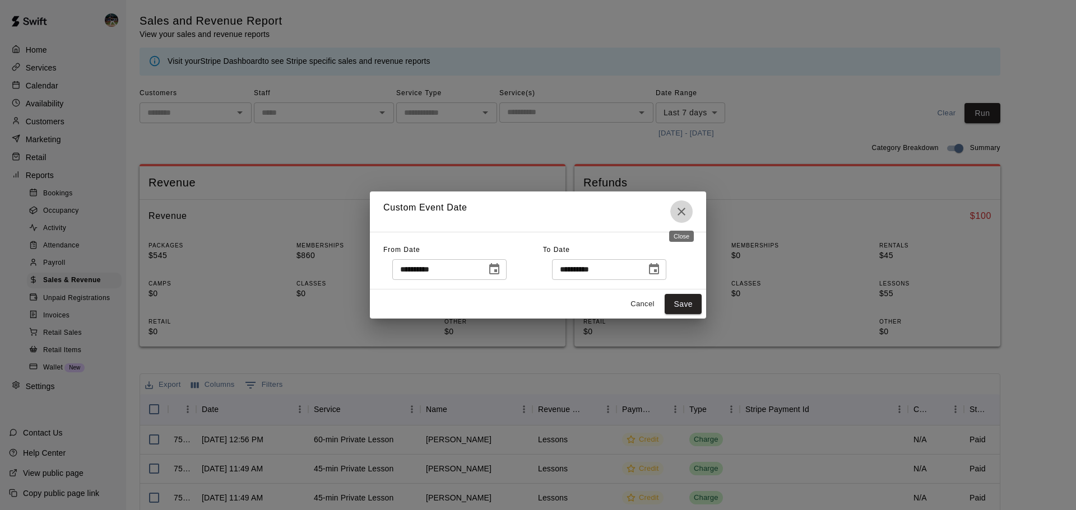
click at [685, 210] on icon "Close" at bounding box center [681, 211] width 13 height 13
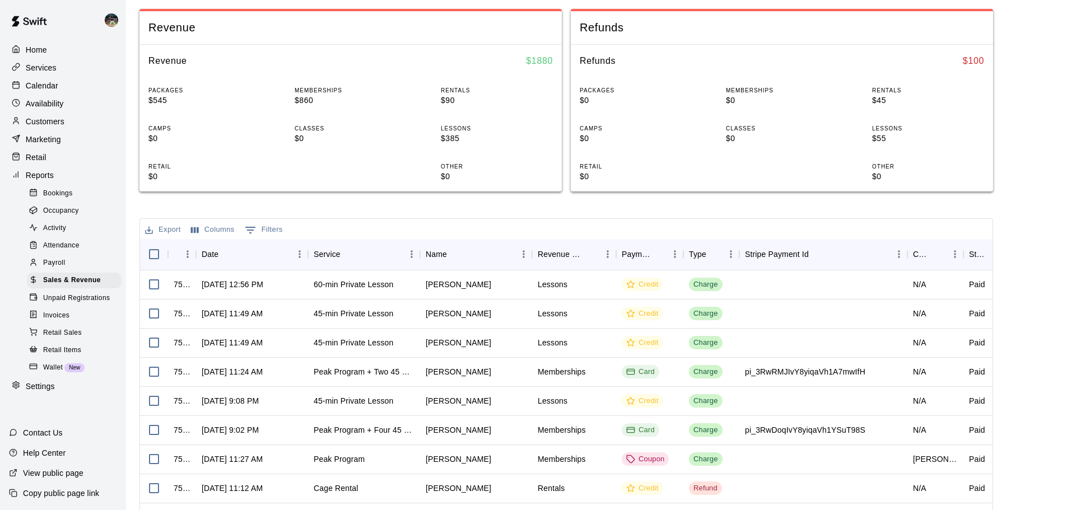
scroll to position [168, 0]
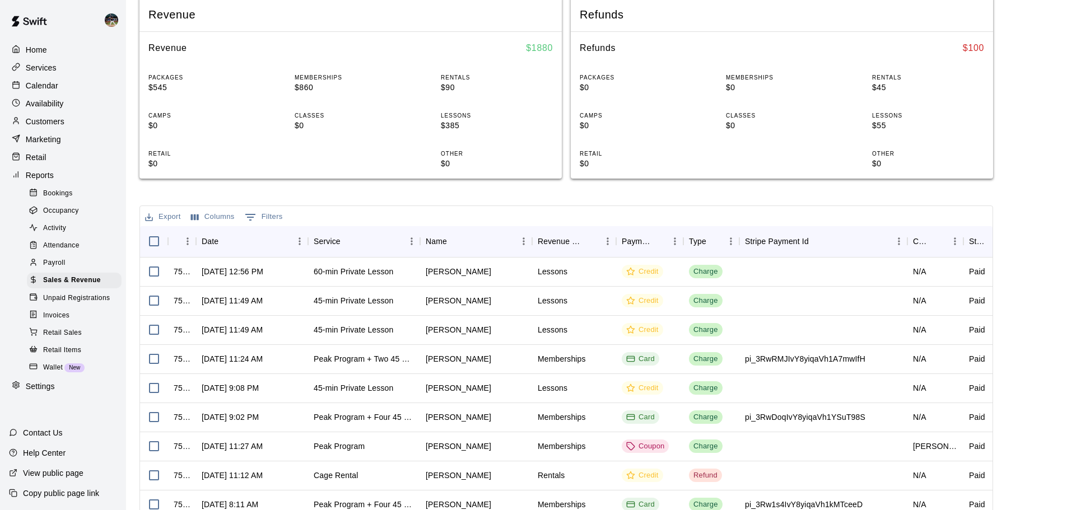
click at [58, 89] on div "Calendar" at bounding box center [63, 85] width 108 height 17
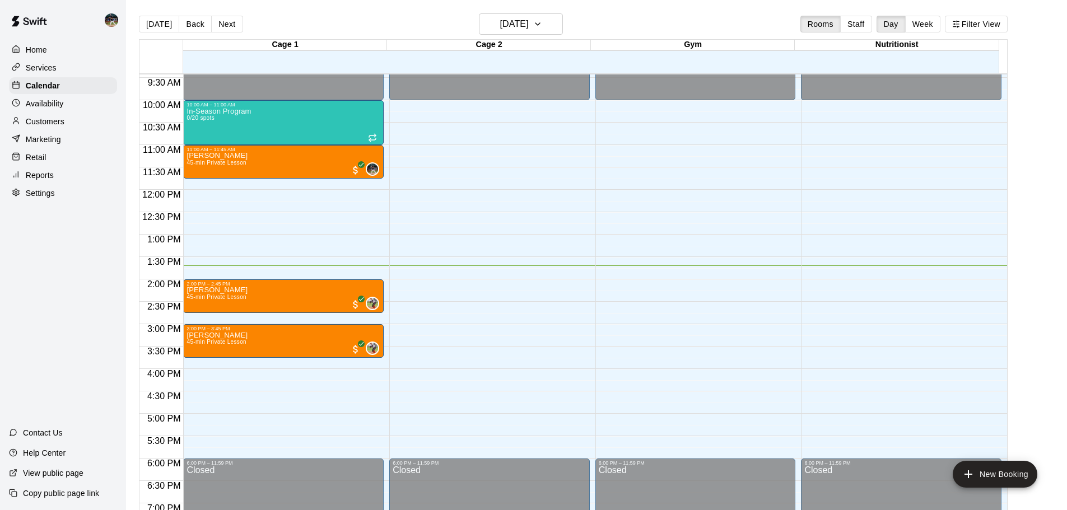
scroll to position [425, 0]
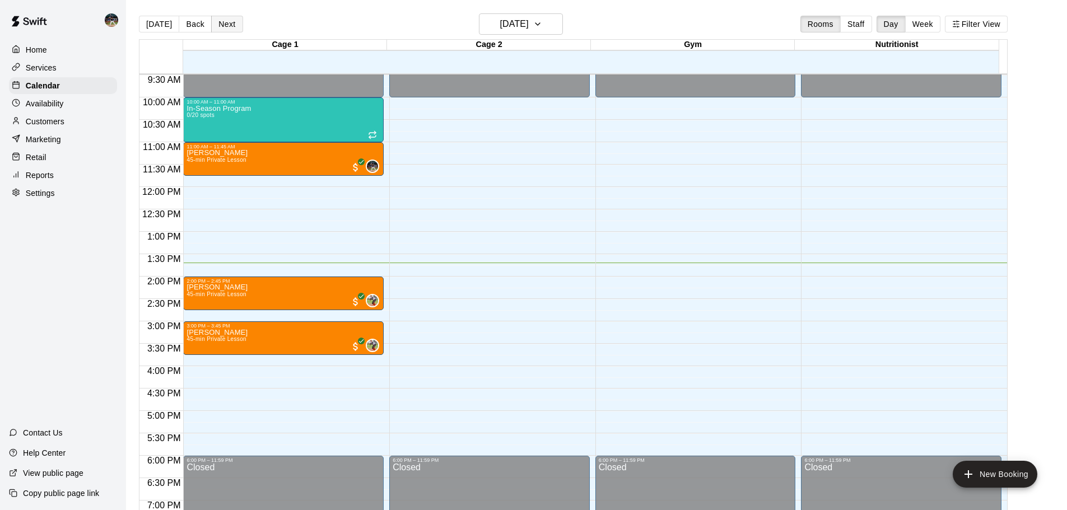
click at [229, 23] on button "Next" at bounding box center [226, 24] width 31 height 17
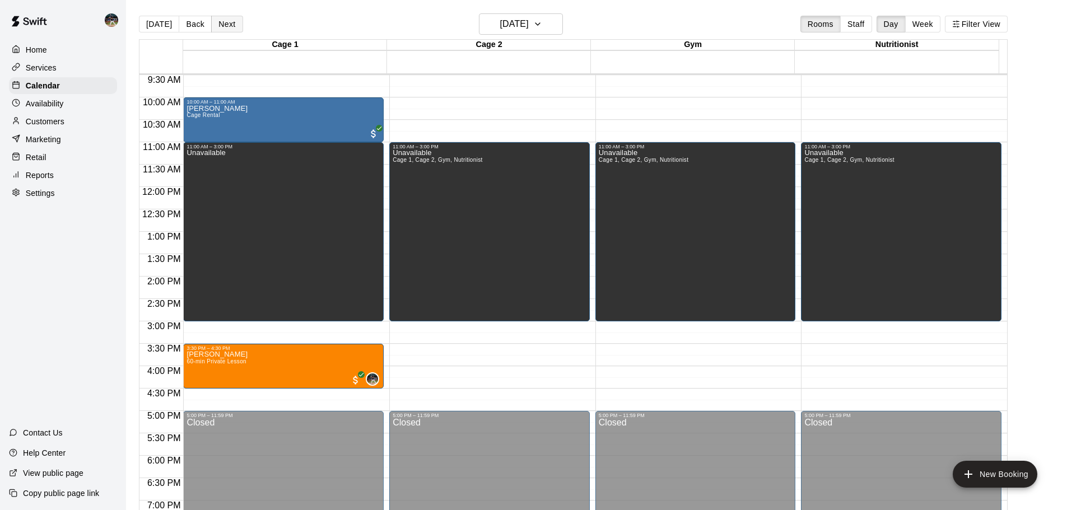
click at [223, 28] on button "Next" at bounding box center [226, 24] width 31 height 17
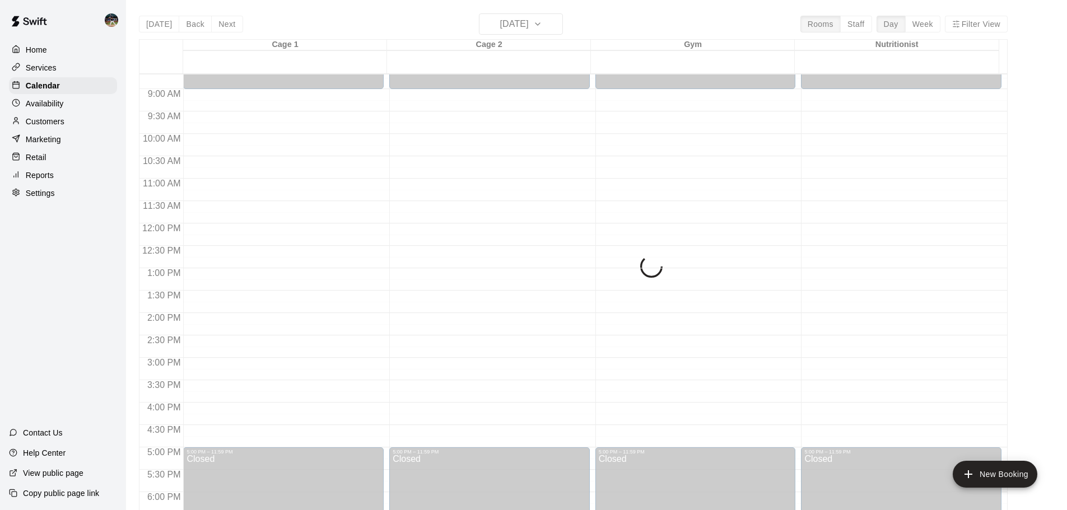
scroll to position [369, 0]
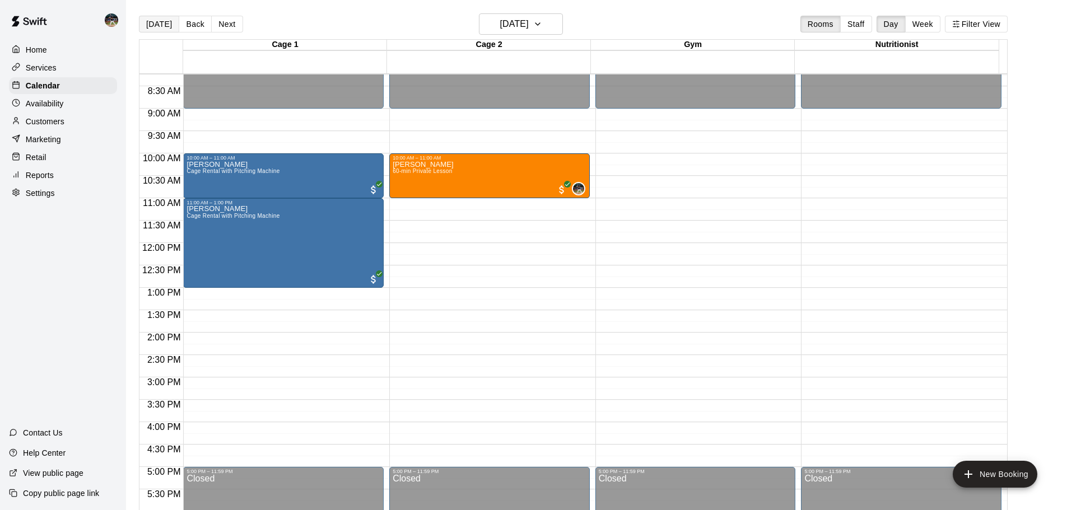
click at [166, 30] on button "[DATE]" at bounding box center [159, 24] width 40 height 17
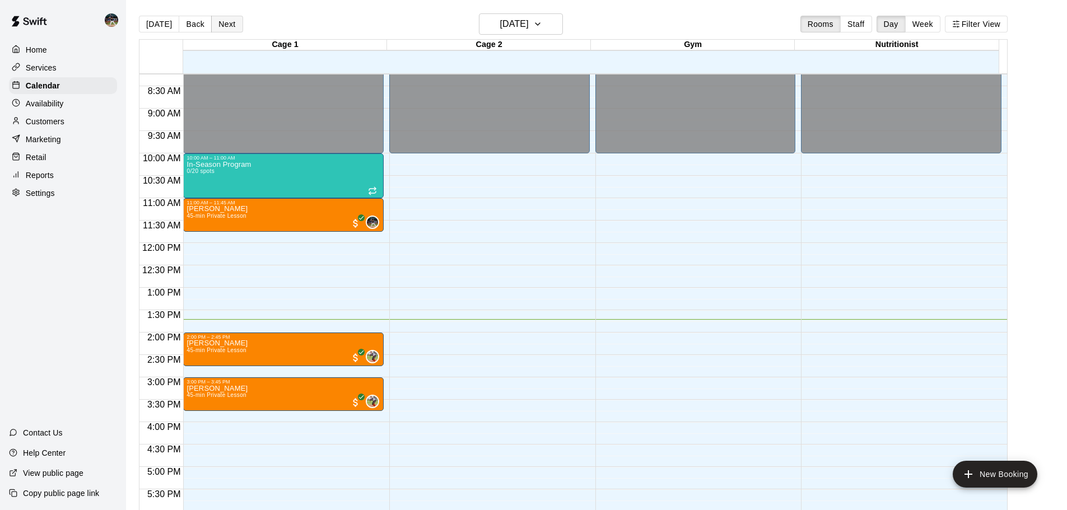
click at [231, 22] on button "Next" at bounding box center [226, 24] width 31 height 17
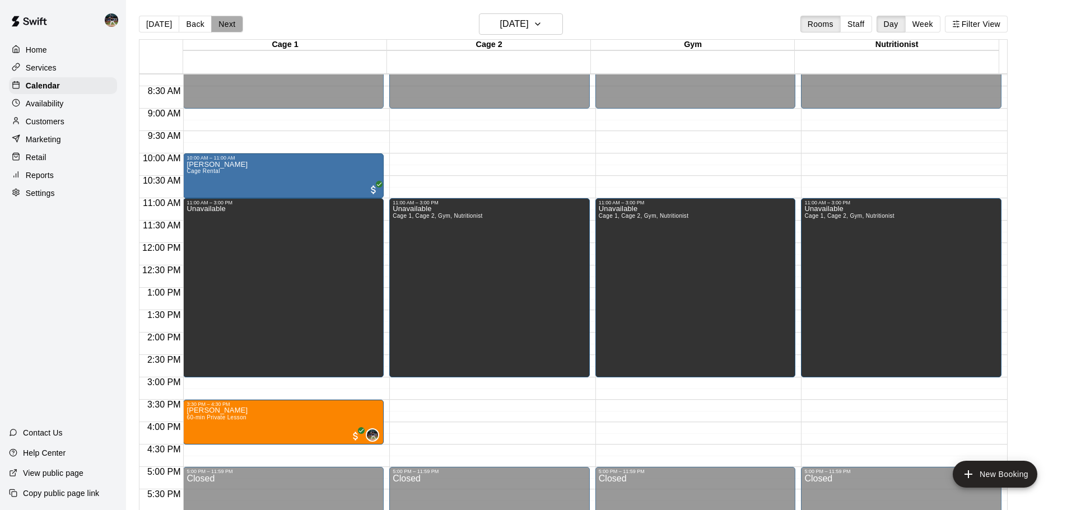
click at [226, 22] on button "Next" at bounding box center [226, 24] width 31 height 17
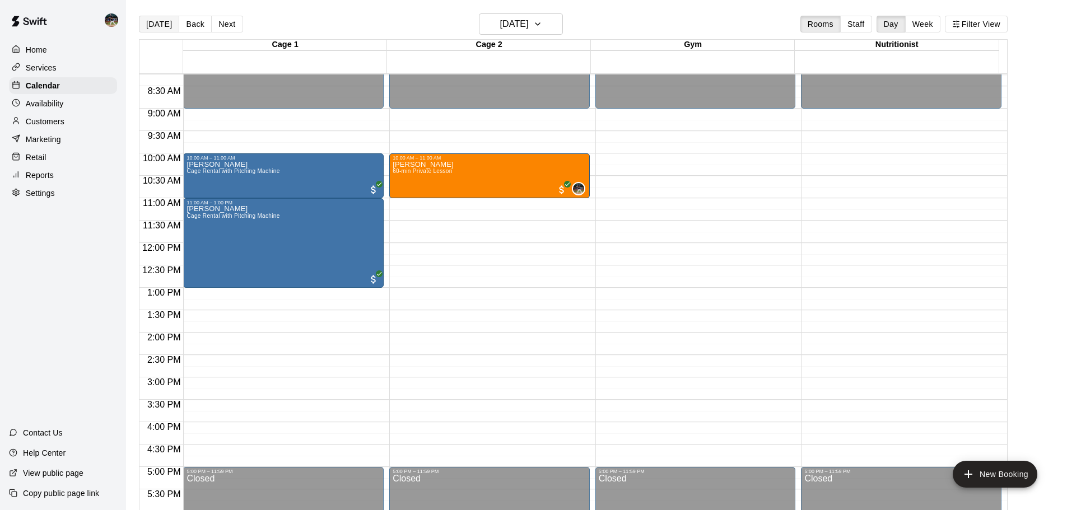
click at [157, 25] on button "[DATE]" at bounding box center [159, 24] width 40 height 17
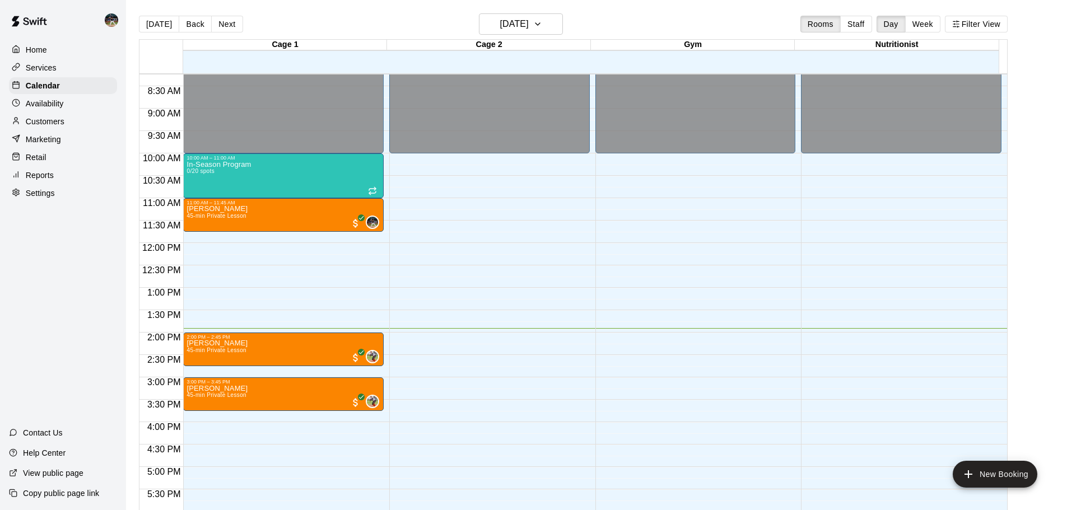
click at [71, 125] on div "Customers" at bounding box center [63, 121] width 108 height 17
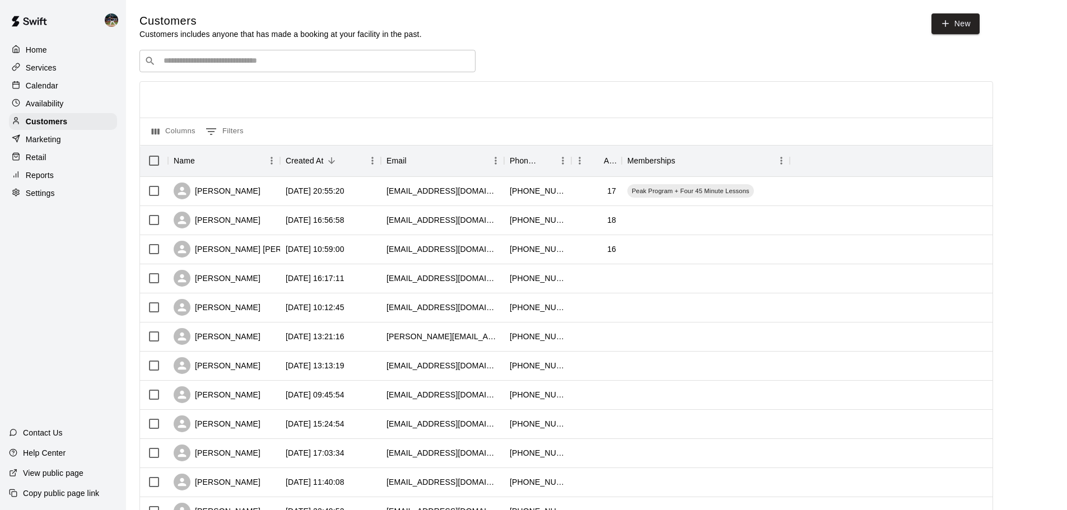
click at [256, 53] on div "​ ​" at bounding box center [308, 61] width 336 height 22
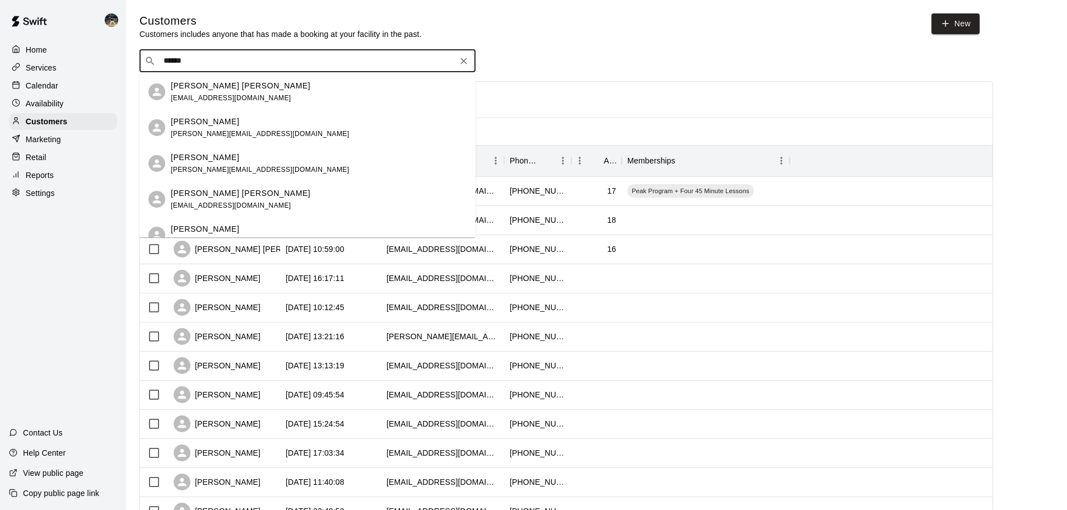
scroll to position [52, 0]
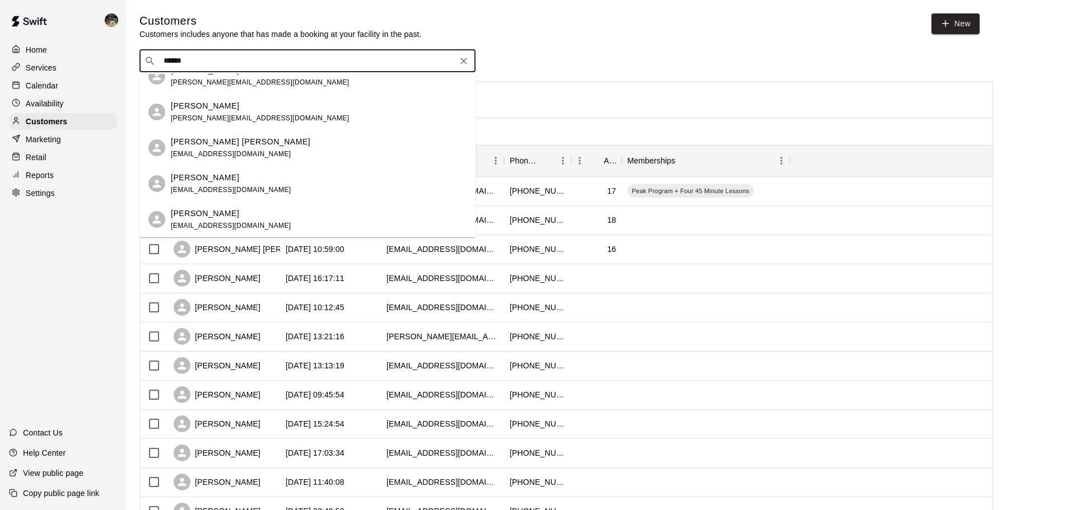
click at [131, 232] on div "Customers Customers includes anyone that has made a booking at your facility in…" at bounding box center [597, 474] width 932 height 922
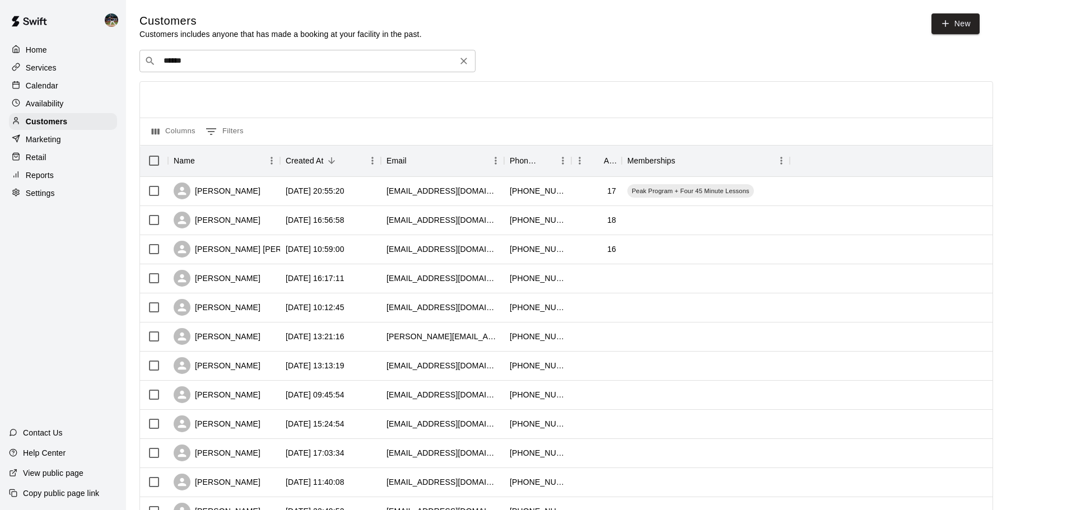
click at [299, 67] on input "******" at bounding box center [307, 60] width 294 height 11
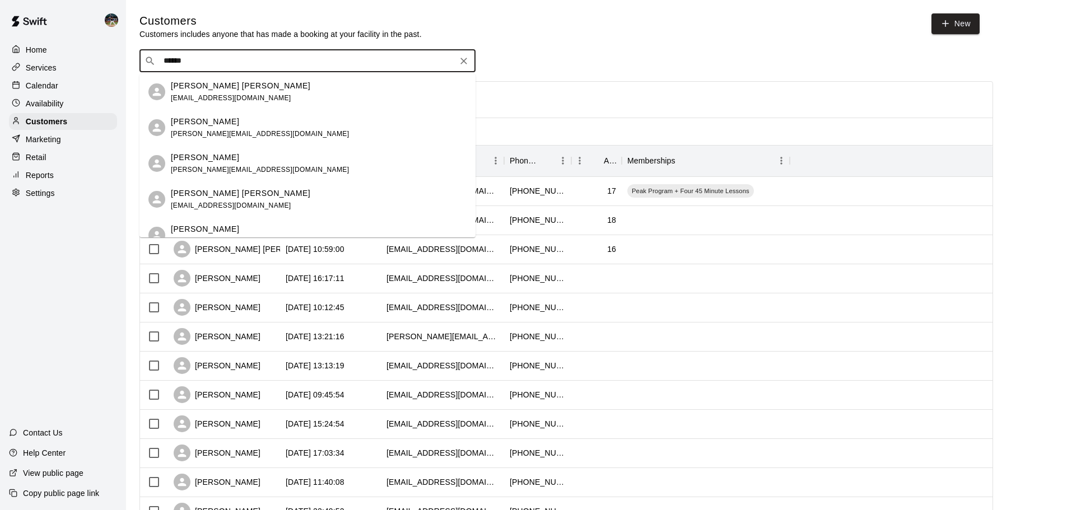
drag, startPoint x: 282, startPoint y: 64, endPoint x: 46, endPoint y: 52, distance: 236.7
click at [46, 53] on div "Home Services Calendar Availability Customers Marketing Retail Reports Settings…" at bounding box center [533, 483] width 1067 height 967
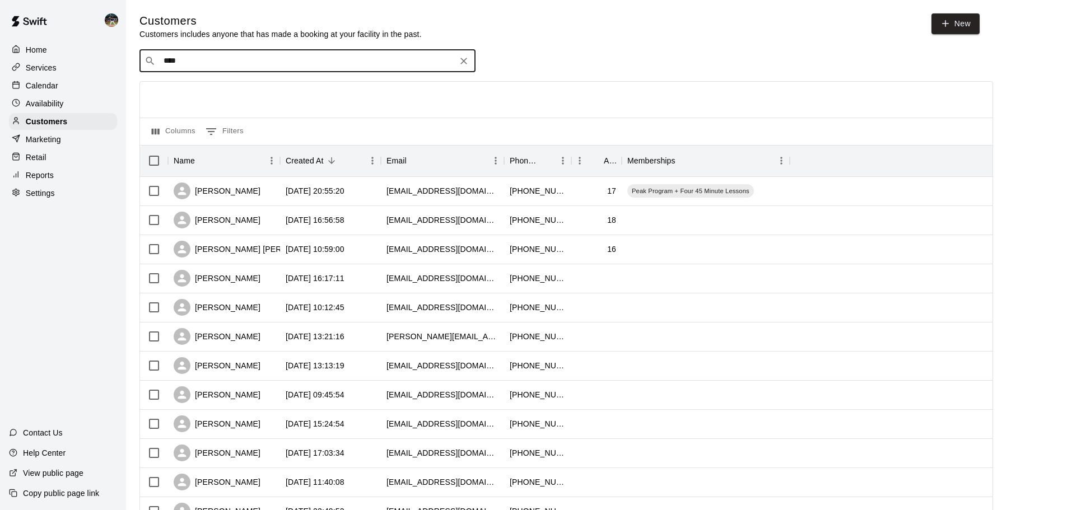
type input "*****"
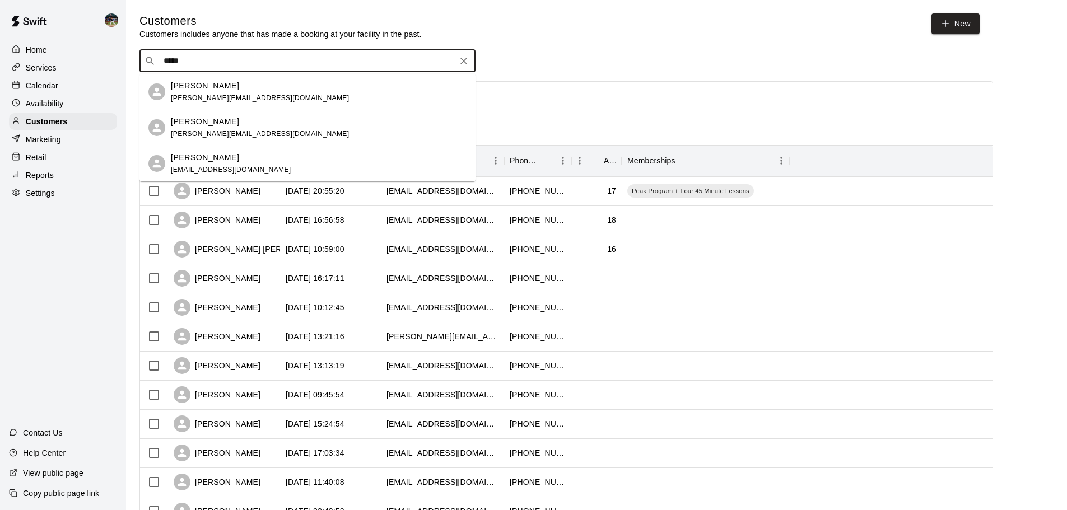
click at [227, 130] on span "[PERSON_NAME][EMAIL_ADDRESS][DOMAIN_NAME]" at bounding box center [260, 134] width 178 height 8
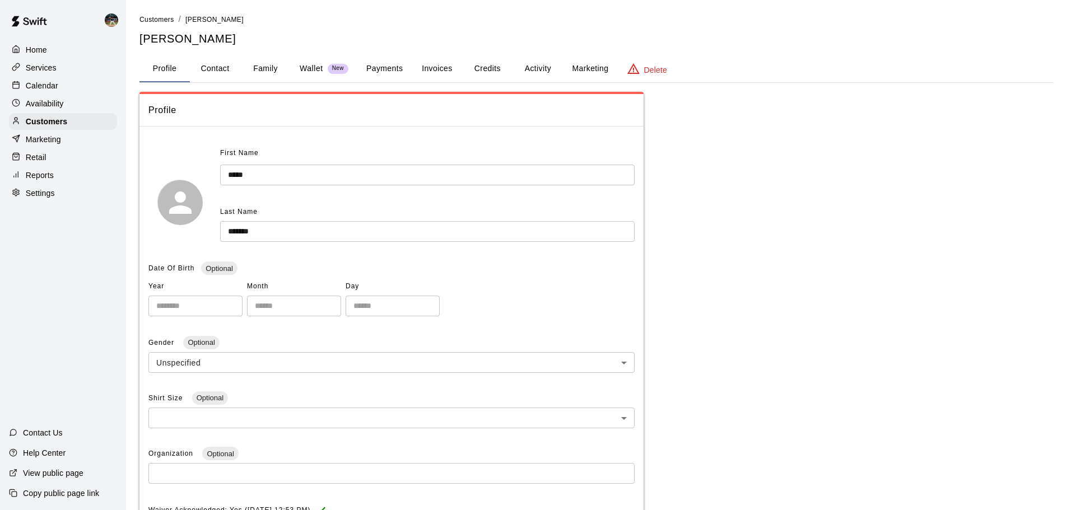
click at [221, 69] on button "Contact" at bounding box center [215, 68] width 50 height 27
select select "**"
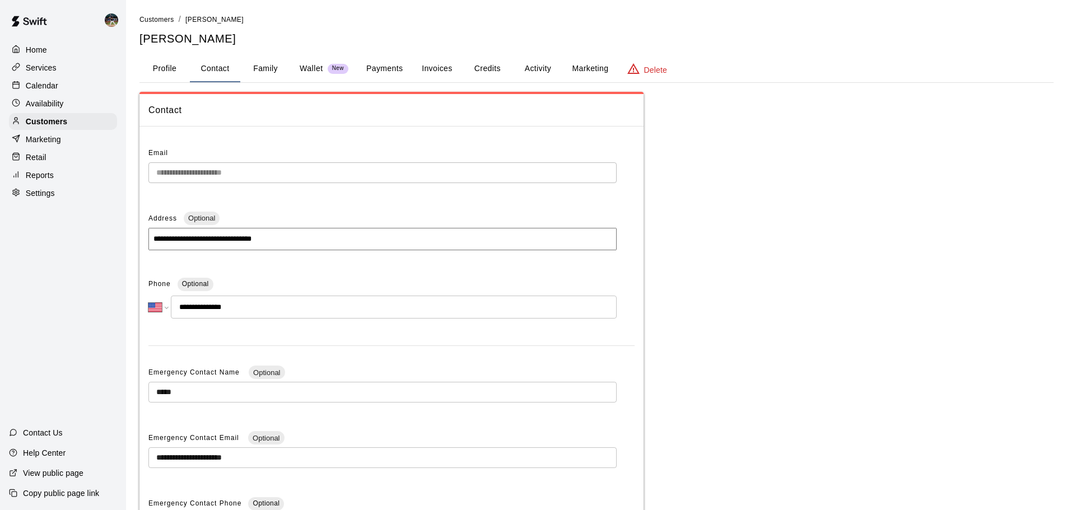
click at [173, 71] on button "Profile" at bounding box center [165, 68] width 50 height 27
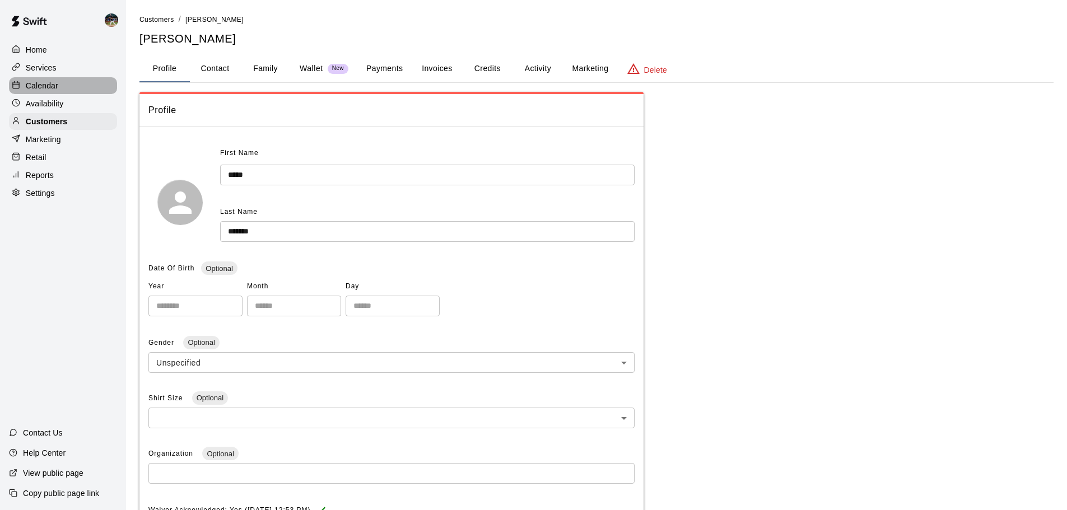
click at [104, 86] on div "Calendar" at bounding box center [63, 85] width 108 height 17
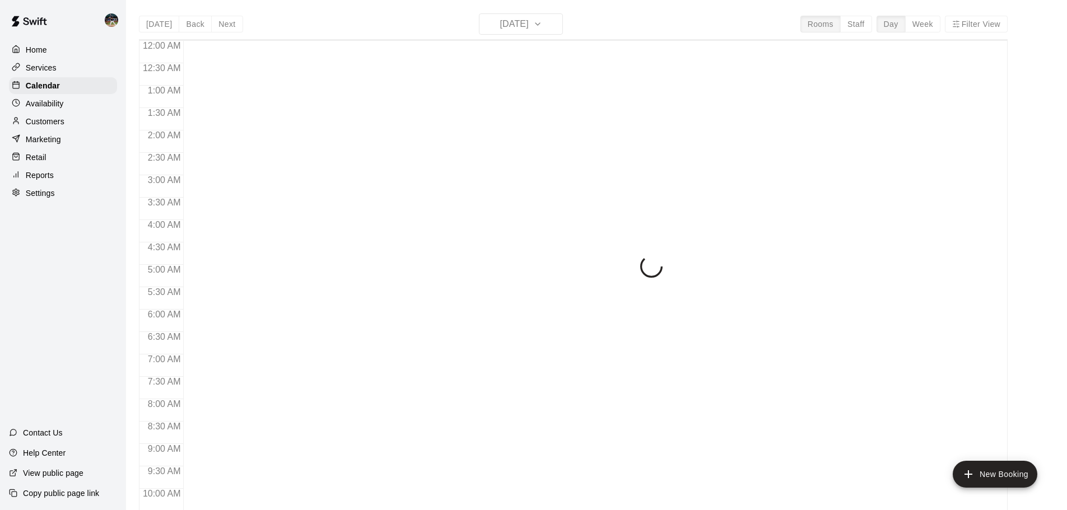
scroll to position [593, 0]
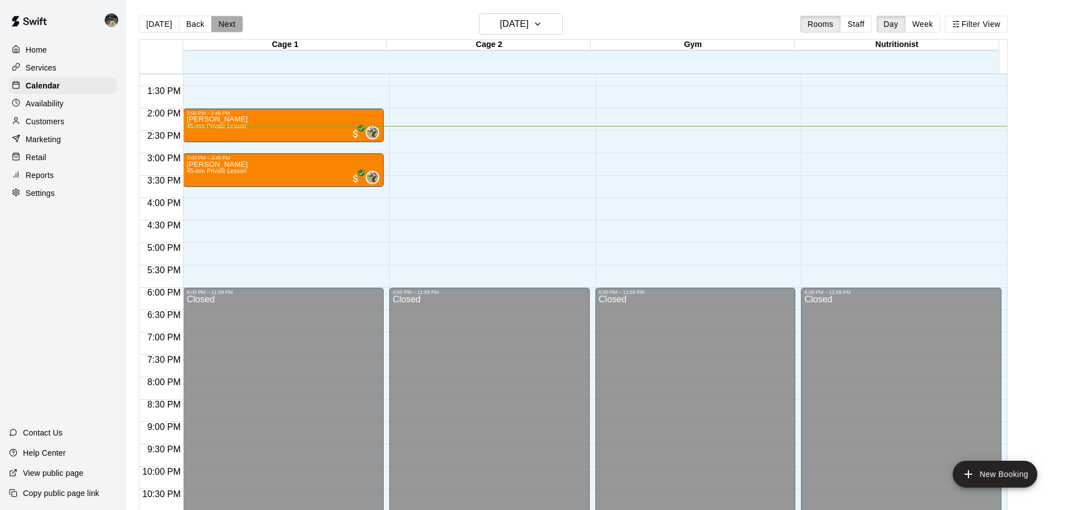
click at [229, 26] on button "Next" at bounding box center [226, 24] width 31 height 17
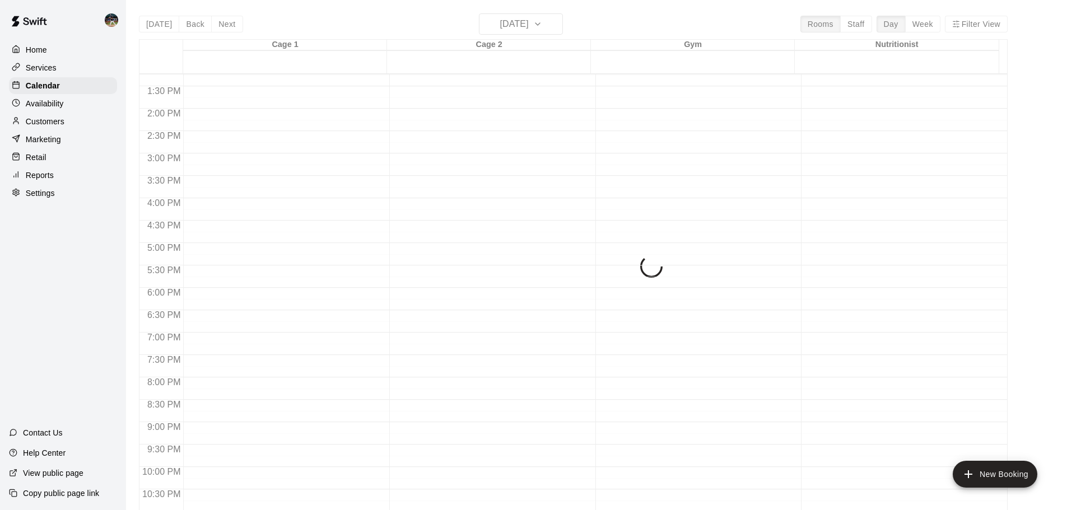
click at [229, 25] on div "[DATE] Back [DATE][DATE] Rooms Staff Day Week Filter View Cage 1 16 Sat Cage 2 …" at bounding box center [573, 268] width 869 height 510
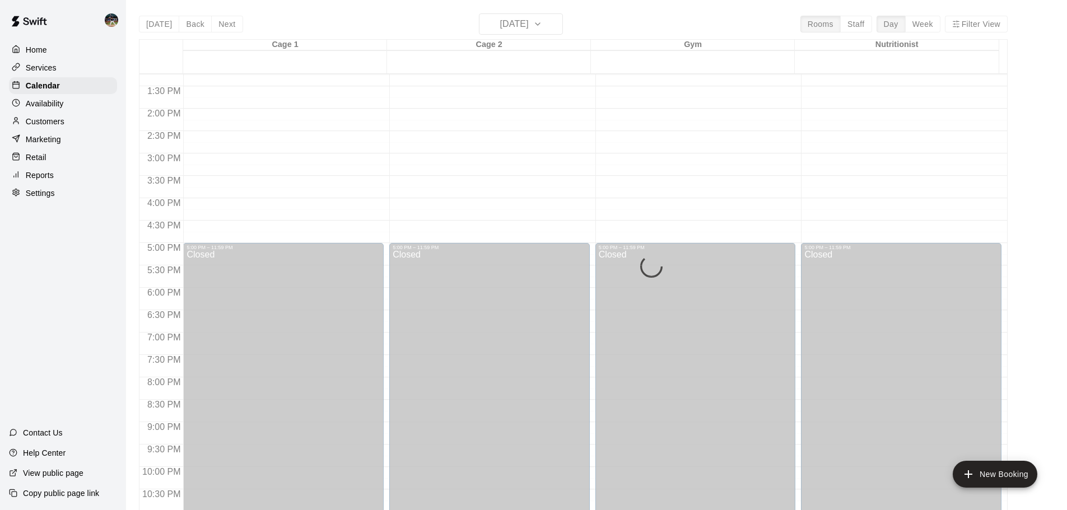
click at [224, 25] on div "[DATE] Back [DATE][DATE] Rooms Staff Day Week Filter View Cage 1 16 Sat Cage 2 …" at bounding box center [573, 268] width 869 height 510
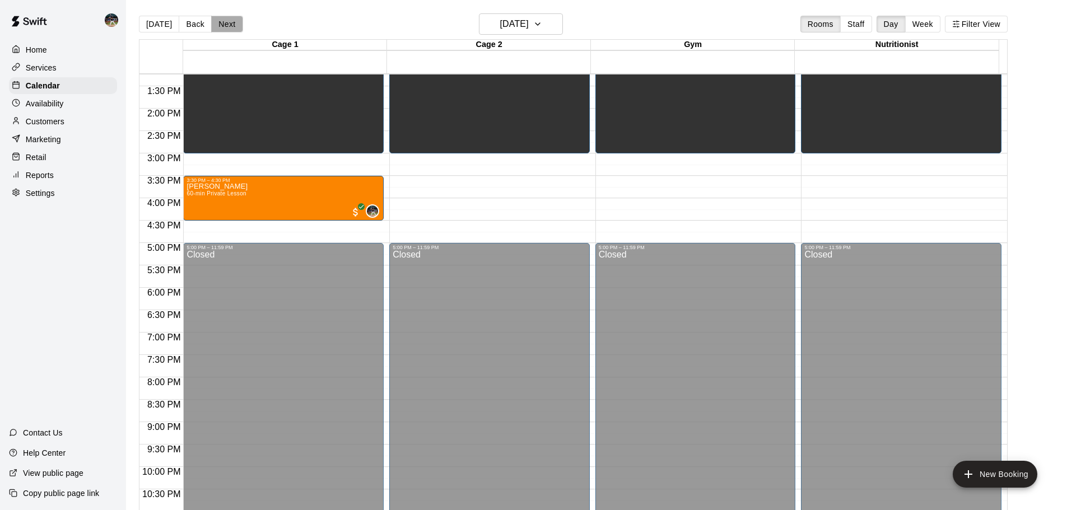
click at [224, 29] on button "Next" at bounding box center [226, 24] width 31 height 17
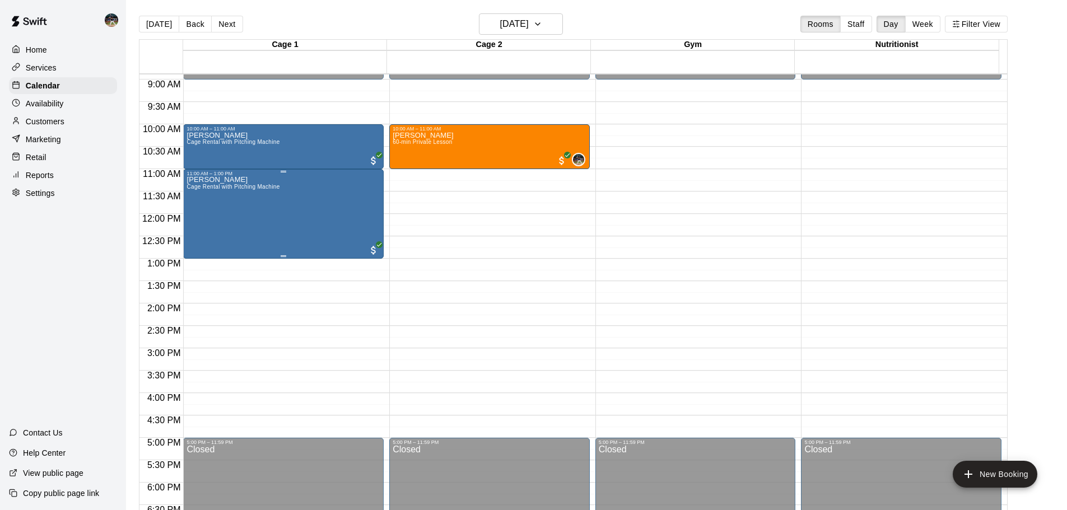
scroll to position [369, 0]
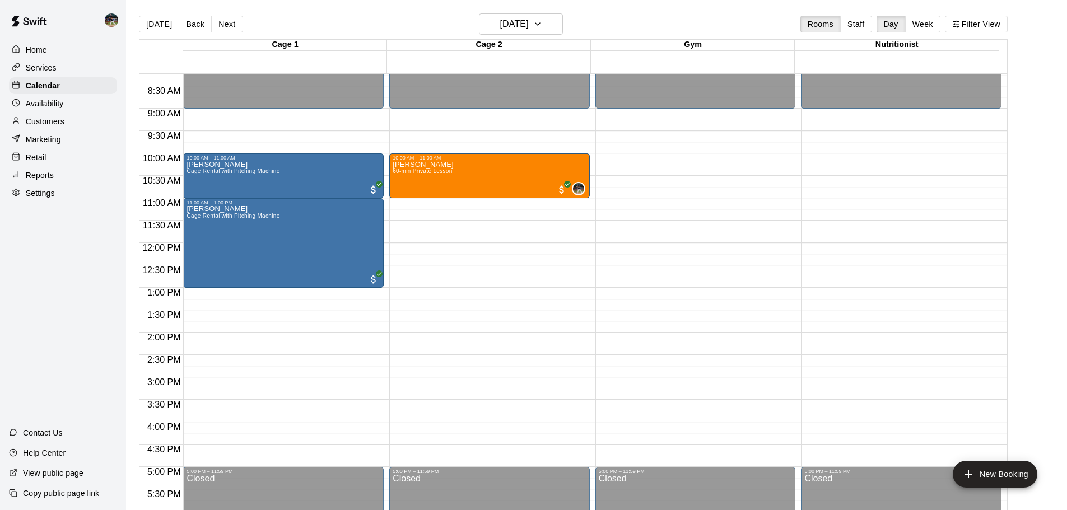
click at [85, 128] on div "Customers" at bounding box center [63, 121] width 108 height 17
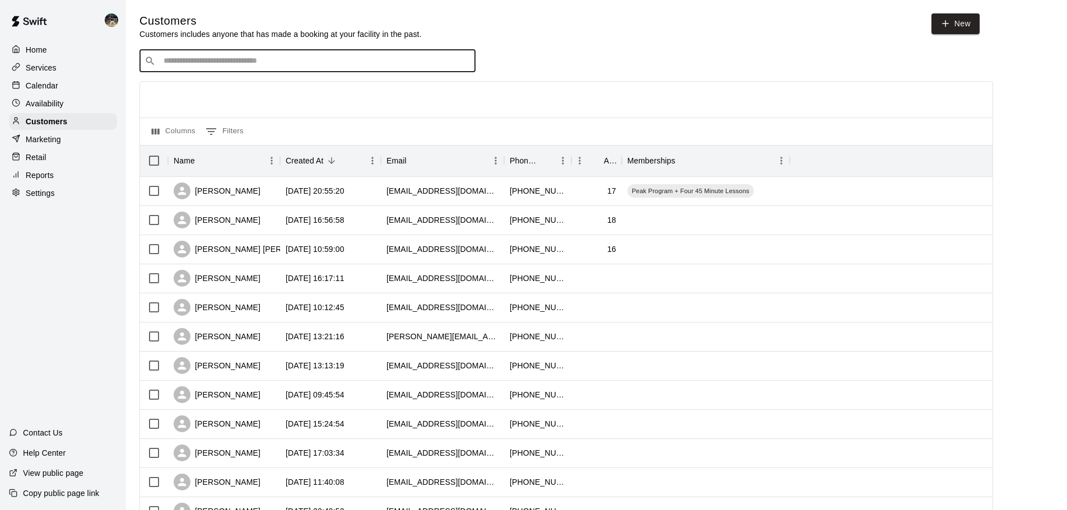
click at [273, 61] on input "Search customers by name or email" at bounding box center [315, 60] width 310 height 11
drag, startPoint x: 228, startPoint y: 59, endPoint x: 66, endPoint y: 71, distance: 163.0
click at [66, 71] on div "Home Services Calendar Availability Customers Marketing Retail Reports Settings…" at bounding box center [533, 483] width 1067 height 967
type input "*******"
click at [193, 91] on div "[PERSON_NAME] [EMAIL_ADDRESS][DOMAIN_NAME]" at bounding box center [231, 92] width 120 height 24
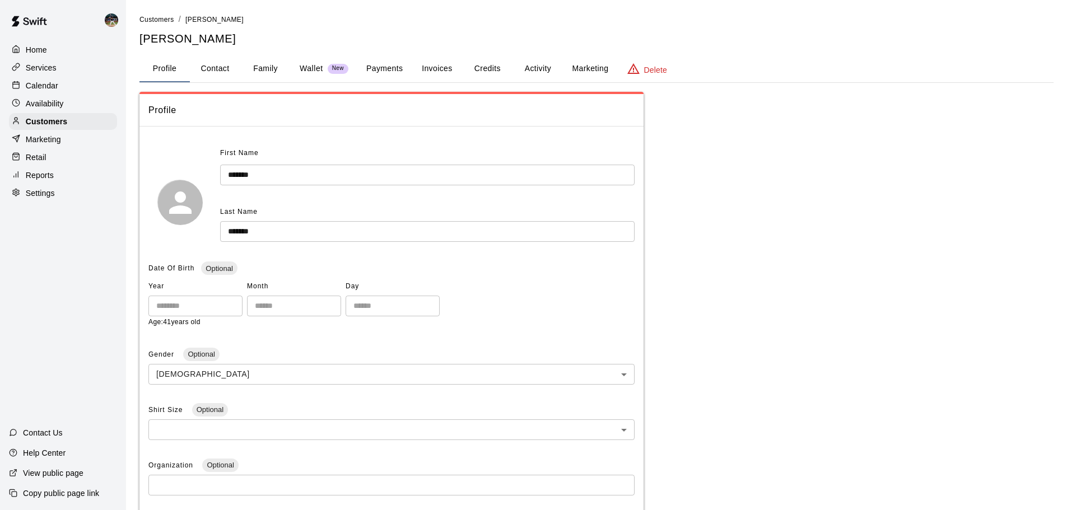
click at [269, 75] on button "Family" at bounding box center [265, 68] width 50 height 27
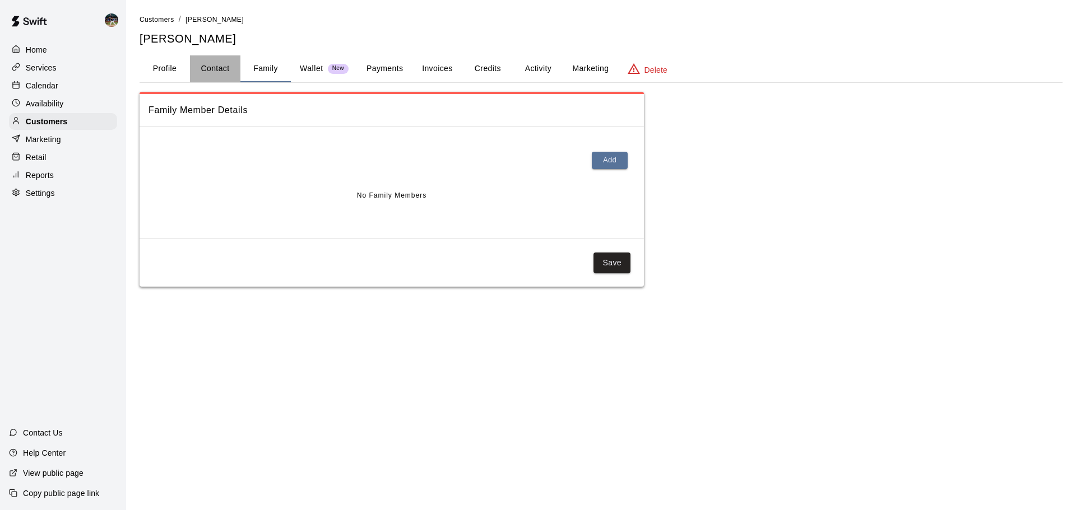
click at [225, 74] on button "Contact" at bounding box center [215, 68] width 50 height 27
select select "**"
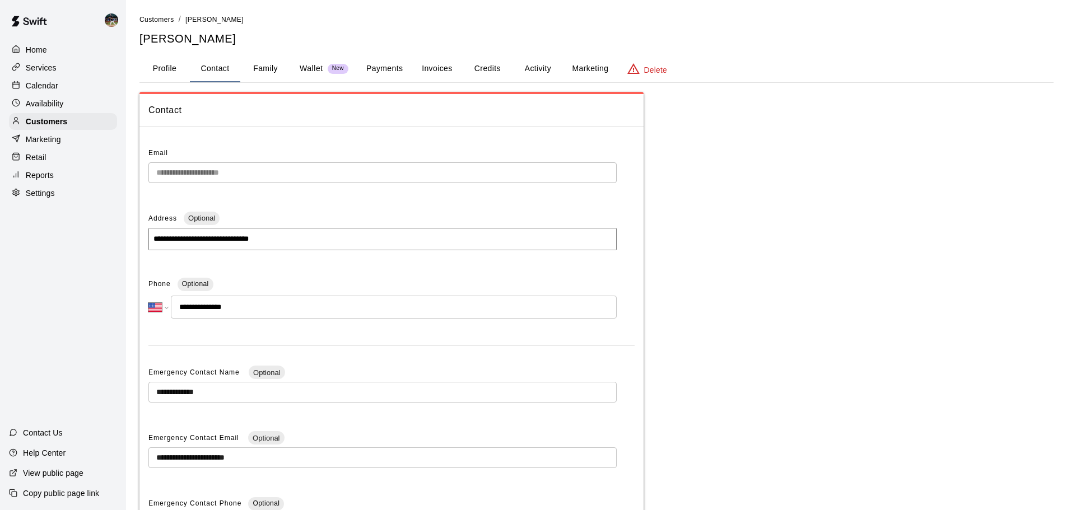
click at [121, 161] on div "**********" at bounding box center [533, 320] width 1067 height 640
click at [165, 197] on div "**********" at bounding box center [391, 355] width 486 height 421
